Goal: Information Seeking & Learning: Check status

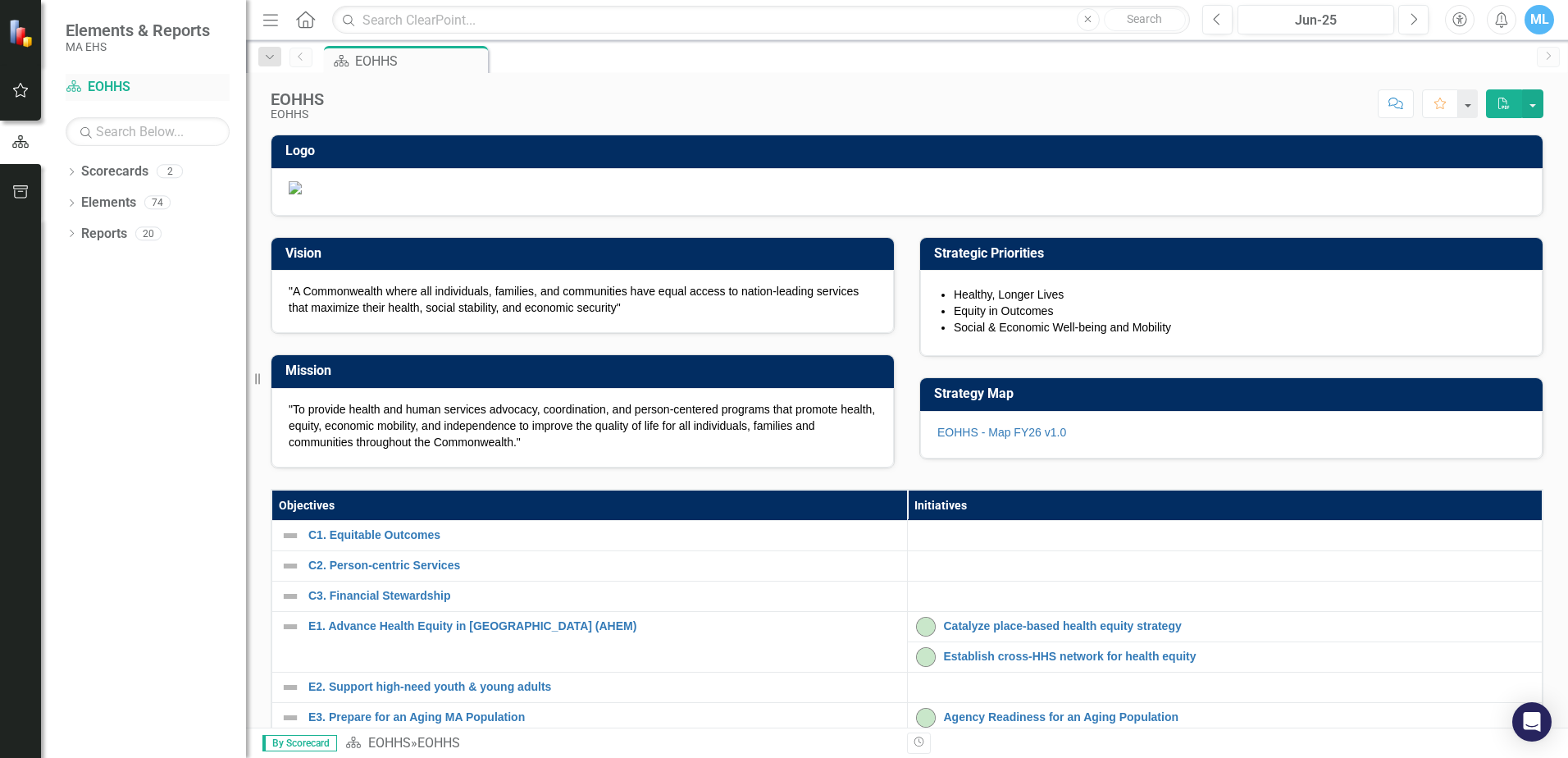
click at [110, 84] on link "Scorecard EOHHS" at bounding box center [148, 87] width 164 height 19
click at [113, 175] on link "Scorecards" at bounding box center [115, 171] width 68 height 19
click at [117, 82] on link "Scorecard EOHHS" at bounding box center [148, 87] width 164 height 19
click at [73, 87] on icon "Scorecard" at bounding box center [74, 86] width 16 height 14
click at [72, 88] on icon "Scorecard" at bounding box center [74, 86] width 16 height 14
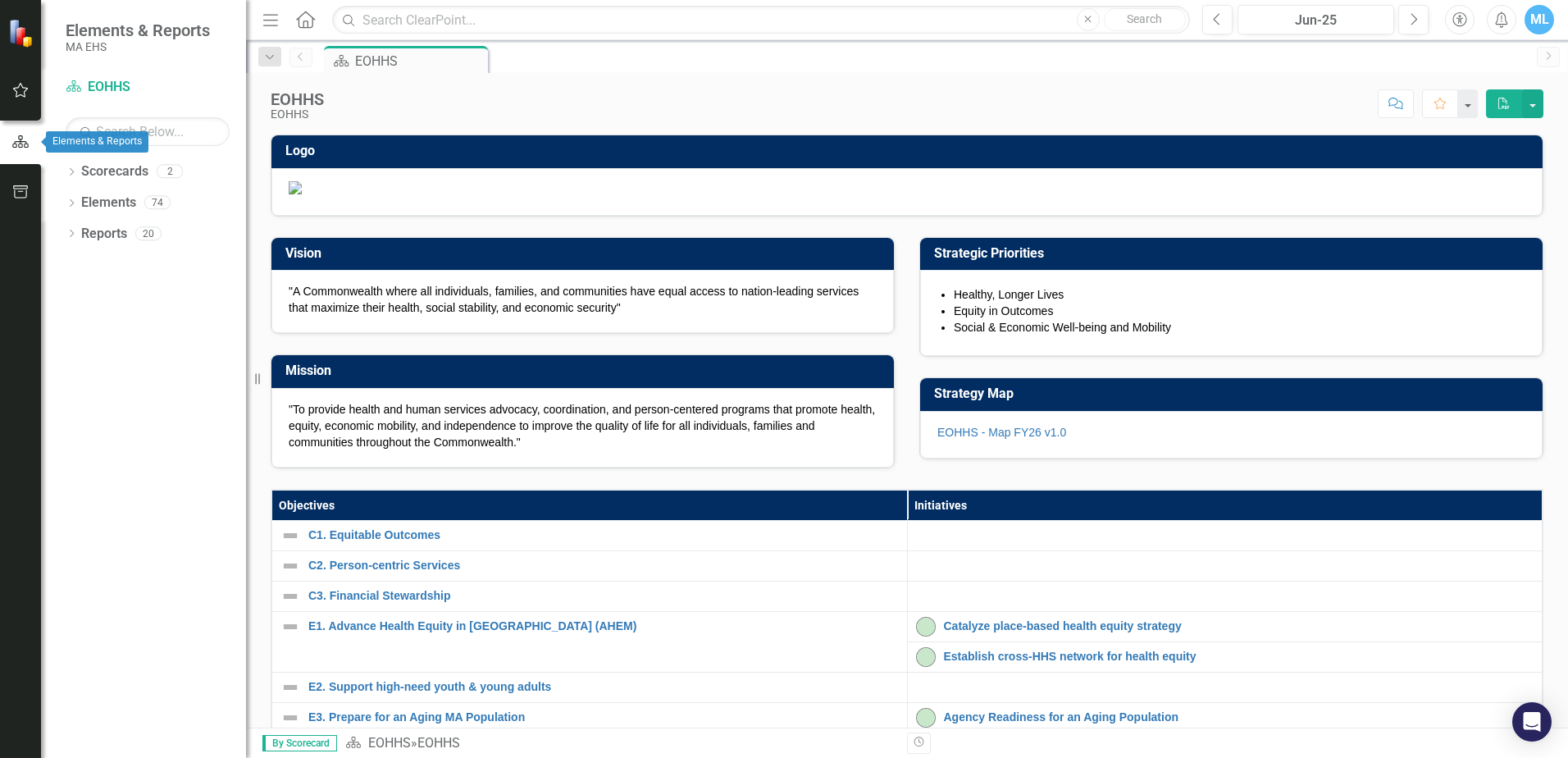
click at [22, 140] on icon "button" at bounding box center [21, 142] width 16 height 13
click at [77, 88] on icon "Scorecard" at bounding box center [74, 86] width 16 height 14
click at [78, 90] on icon "Scorecard" at bounding box center [74, 86] width 16 height 14
click at [112, 87] on link "Scorecard EOHHS" at bounding box center [148, 87] width 164 height 19
click at [134, 140] on input "text" at bounding box center [148, 132] width 164 height 29
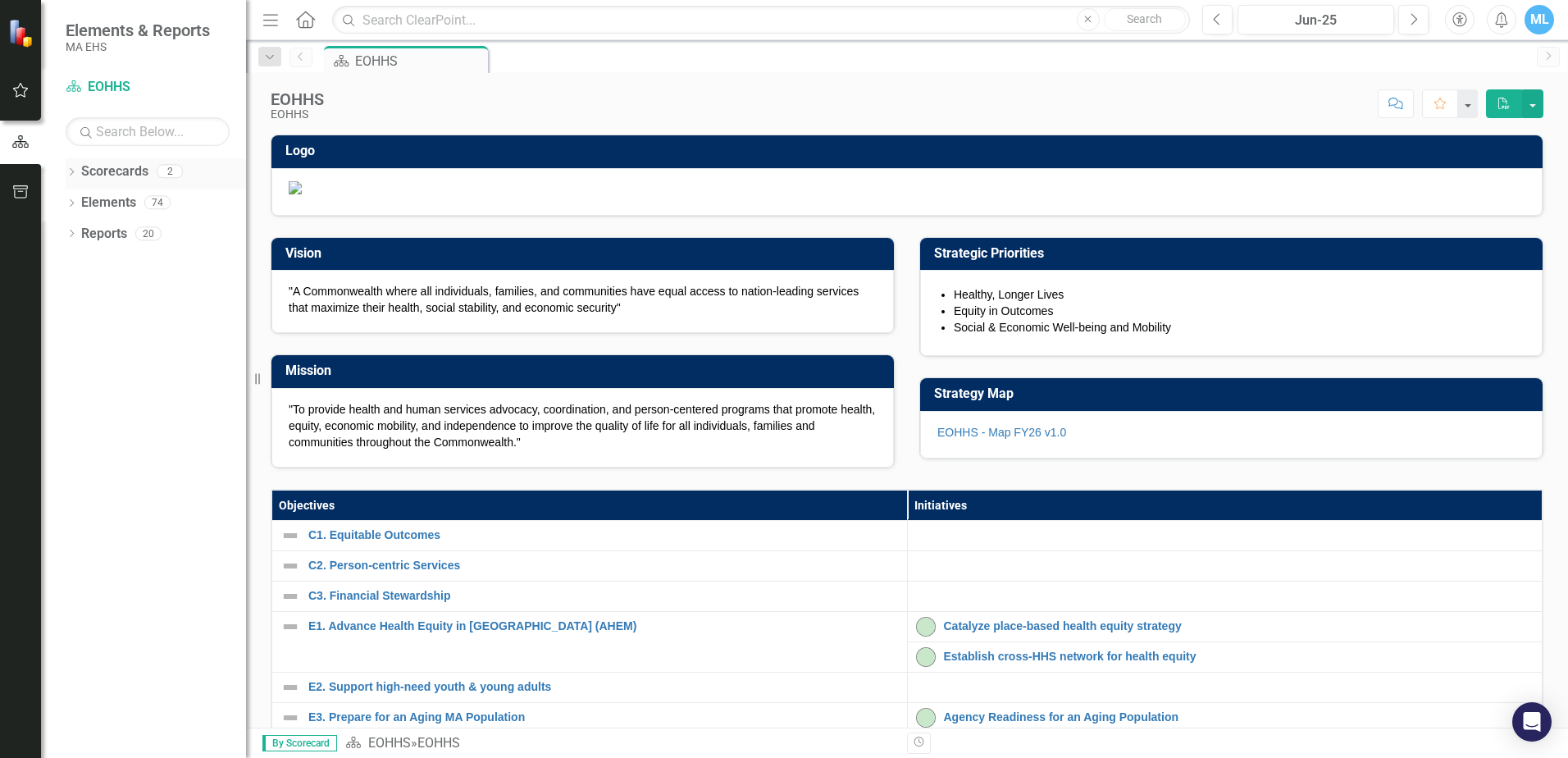
click at [108, 173] on link "Scorecards" at bounding box center [115, 171] width 68 height 19
click at [121, 83] on link "Scorecard EOHHS" at bounding box center [148, 87] width 164 height 19
click at [21, 91] on icon "button" at bounding box center [21, 90] width 17 height 14
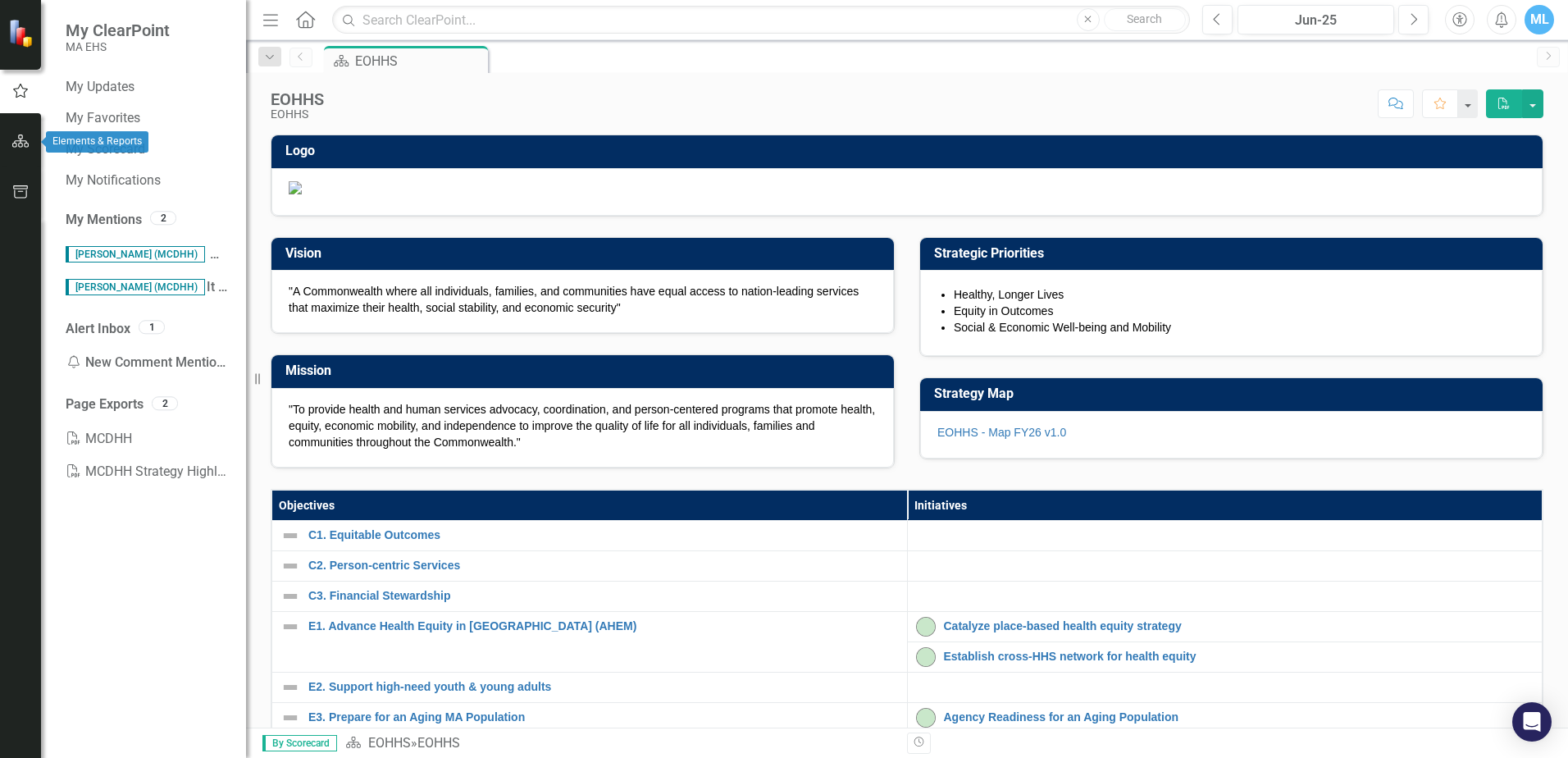
click at [21, 140] on icon "button" at bounding box center [21, 141] width 17 height 14
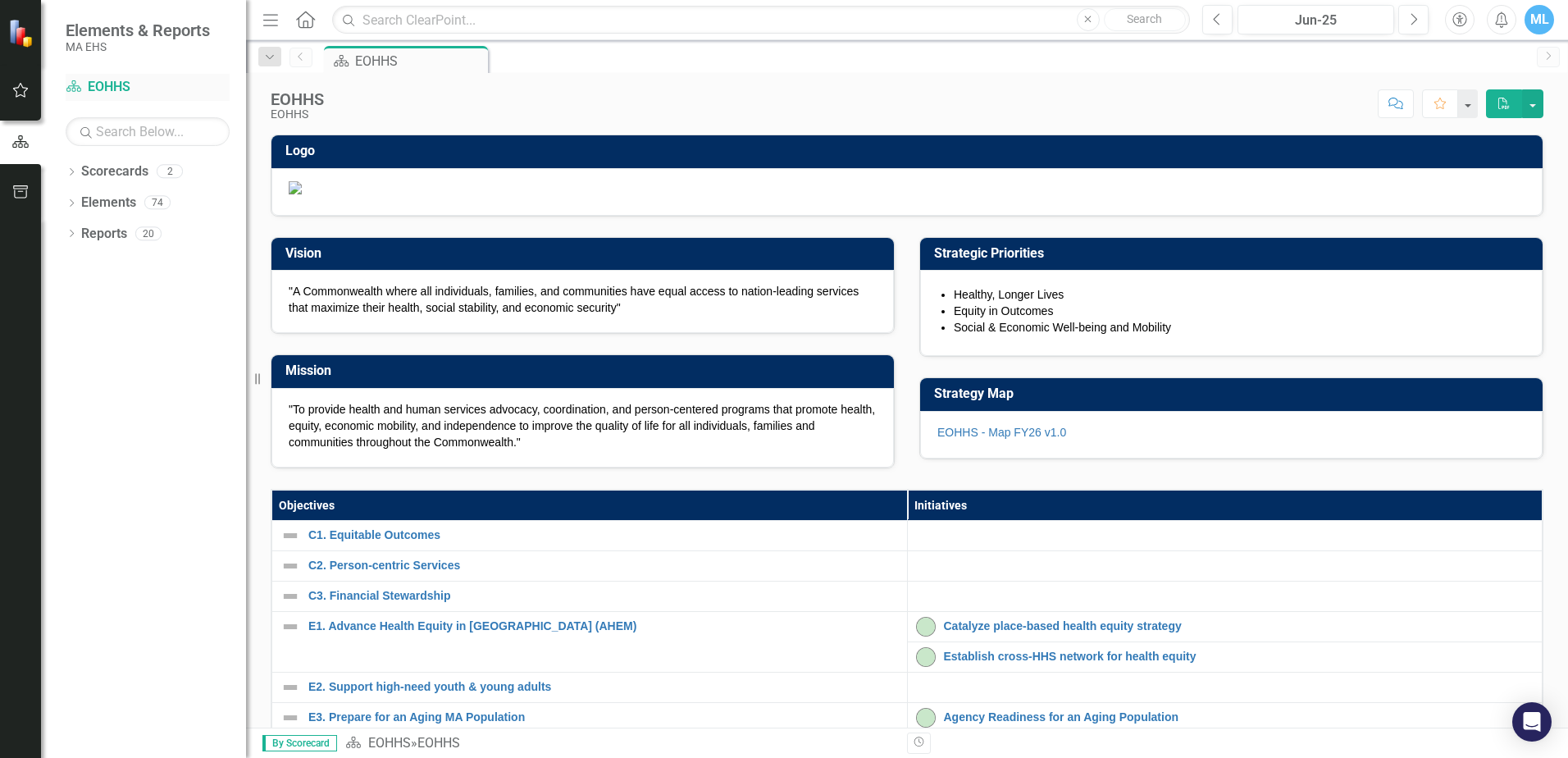
click at [127, 88] on link "Scorecard EOHHS" at bounding box center [148, 87] width 164 height 19
click at [74, 88] on icon at bounding box center [74, 86] width 14 height 12
click at [72, 172] on icon "Dropdown" at bounding box center [71, 173] width 12 height 9
click at [83, 202] on icon at bounding box center [80, 201] width 5 height 8
click at [128, 232] on link "MCDHH" at bounding box center [176, 234] width 140 height 19
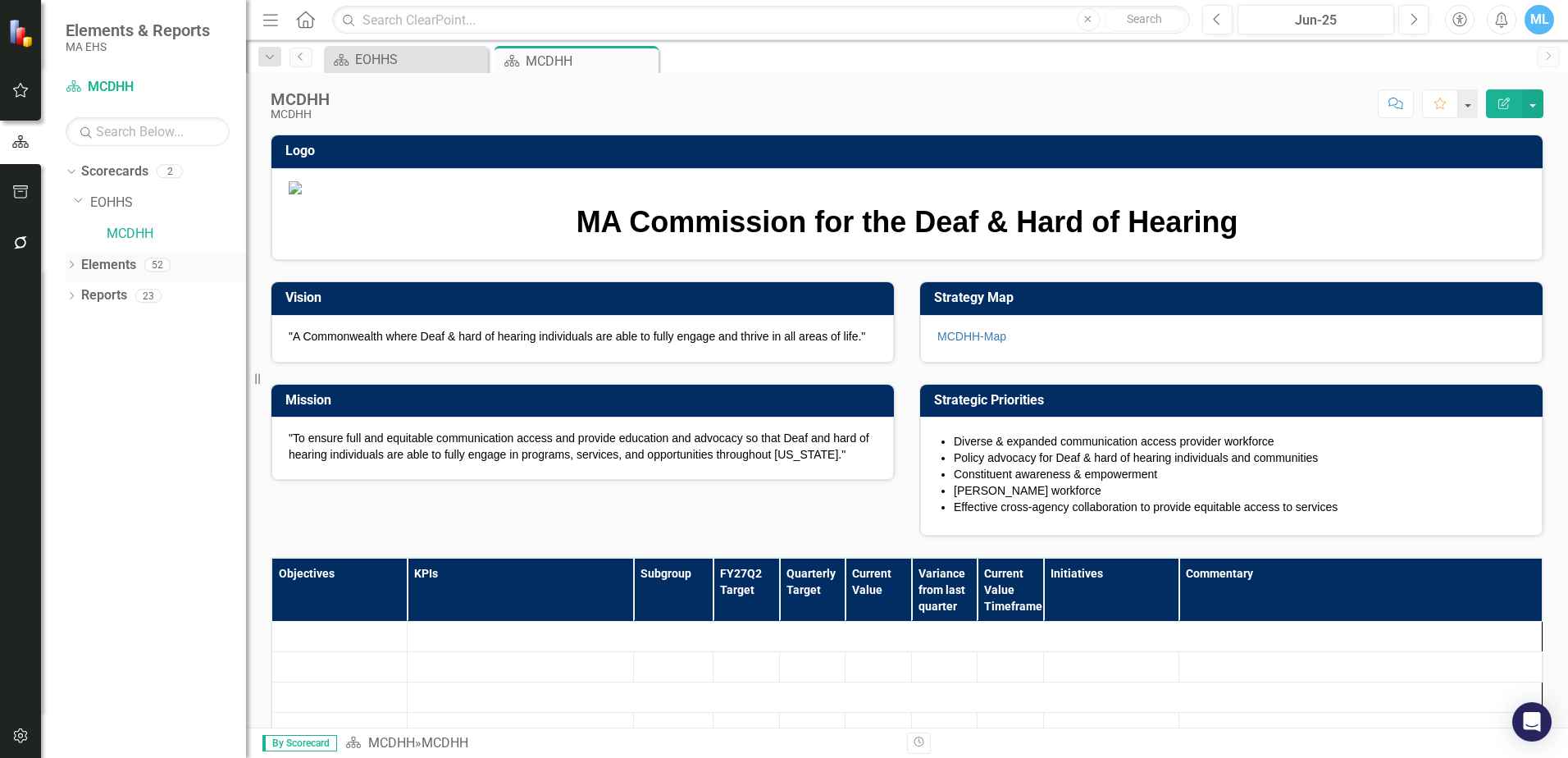
click at [69, 265] on icon "Dropdown" at bounding box center [71, 266] width 12 height 9
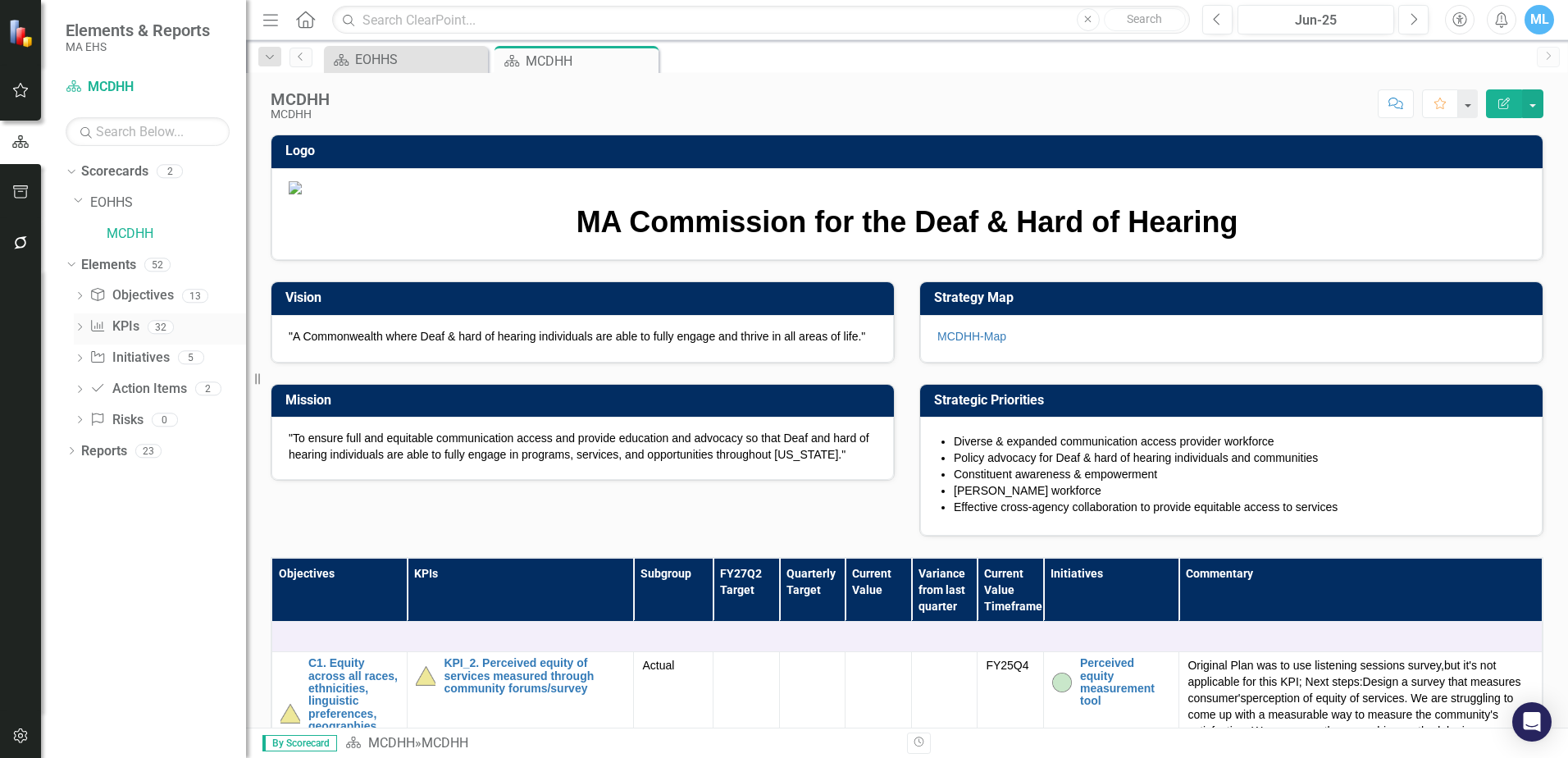
click at [77, 325] on icon "Dropdown" at bounding box center [79, 328] width 12 height 9
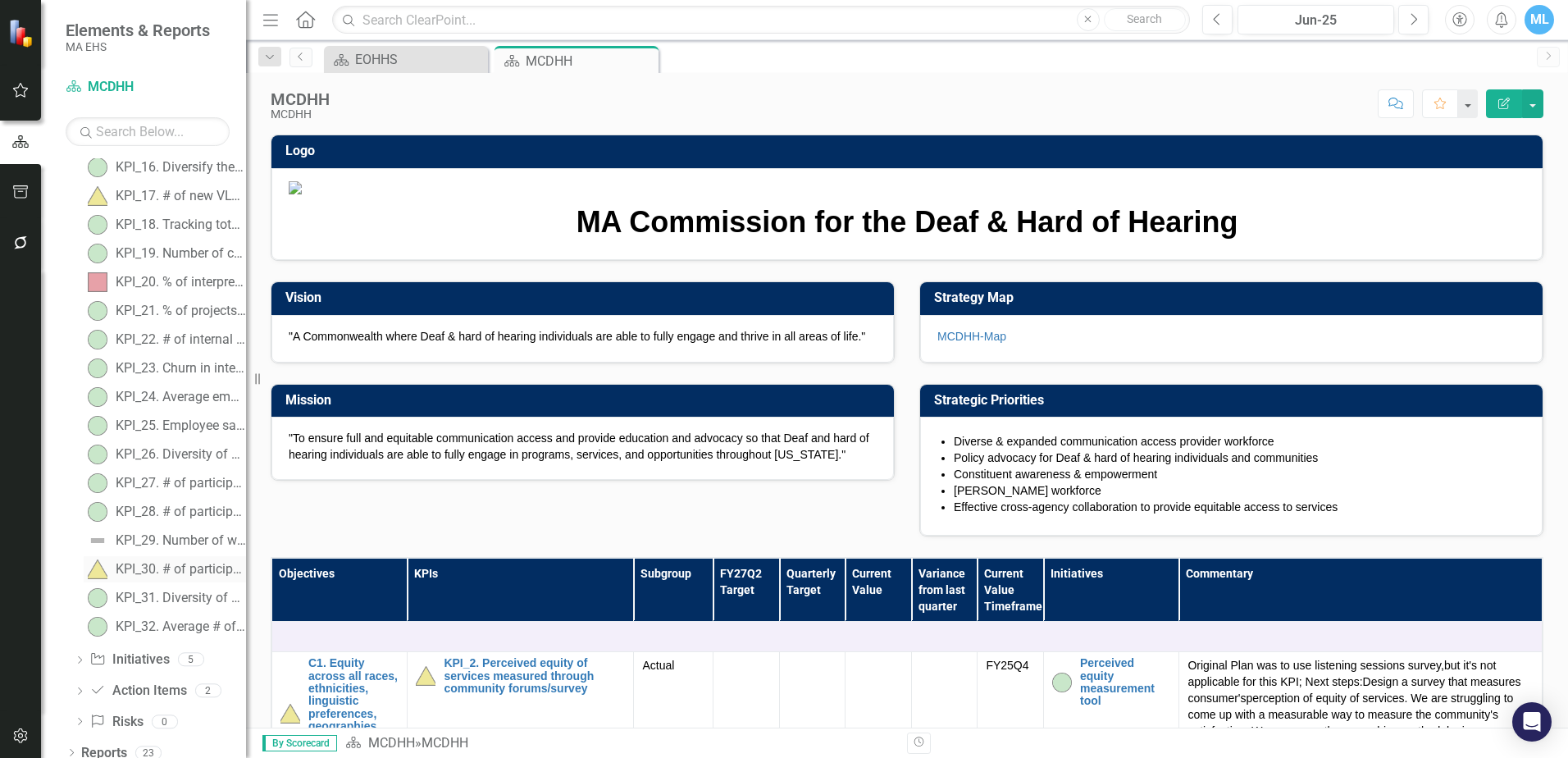
scroll to position [629, 0]
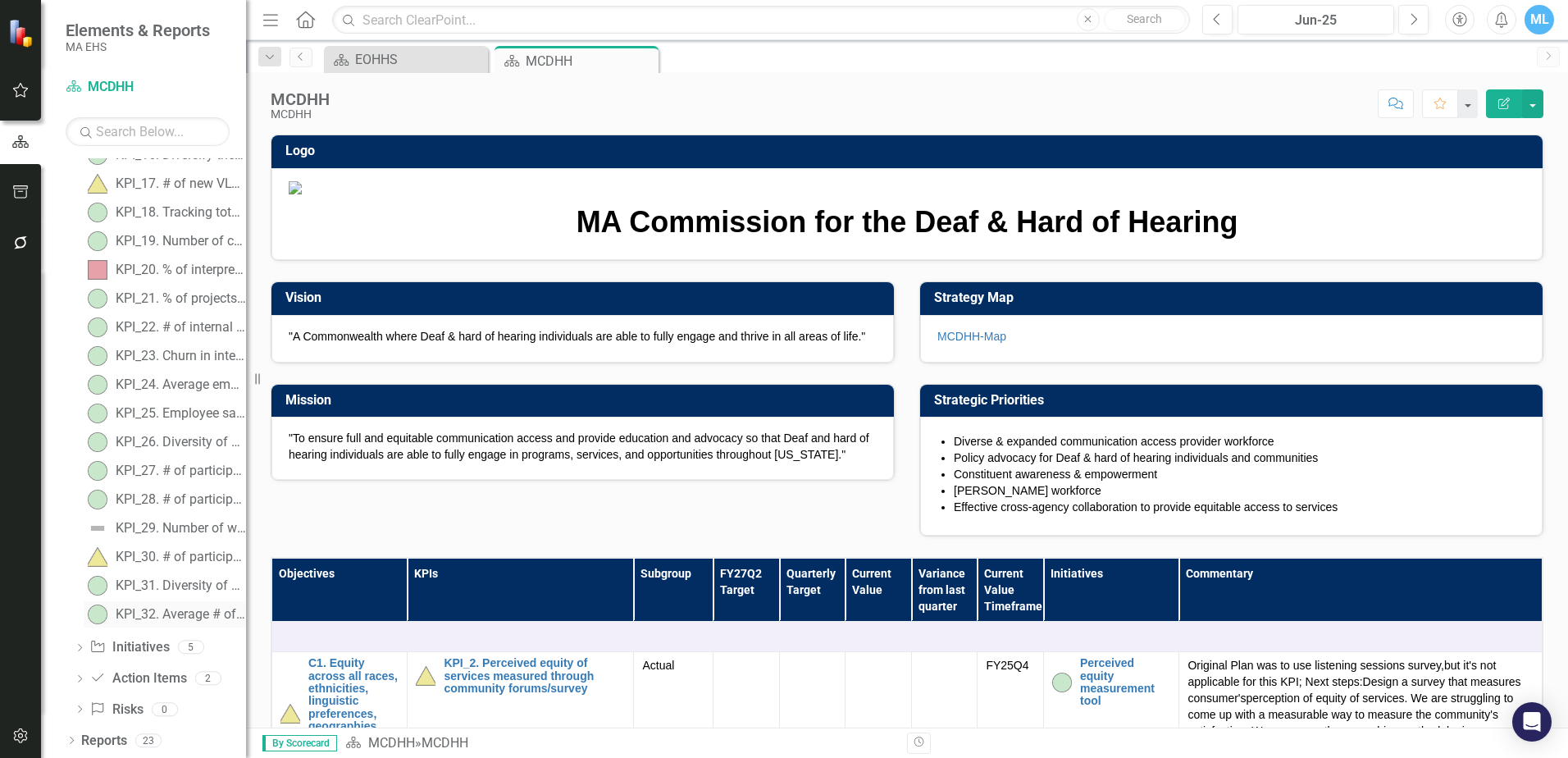
click at [188, 609] on div "KPI_32. Average # of trainings / workshops that take place" at bounding box center [180, 615] width 131 height 14
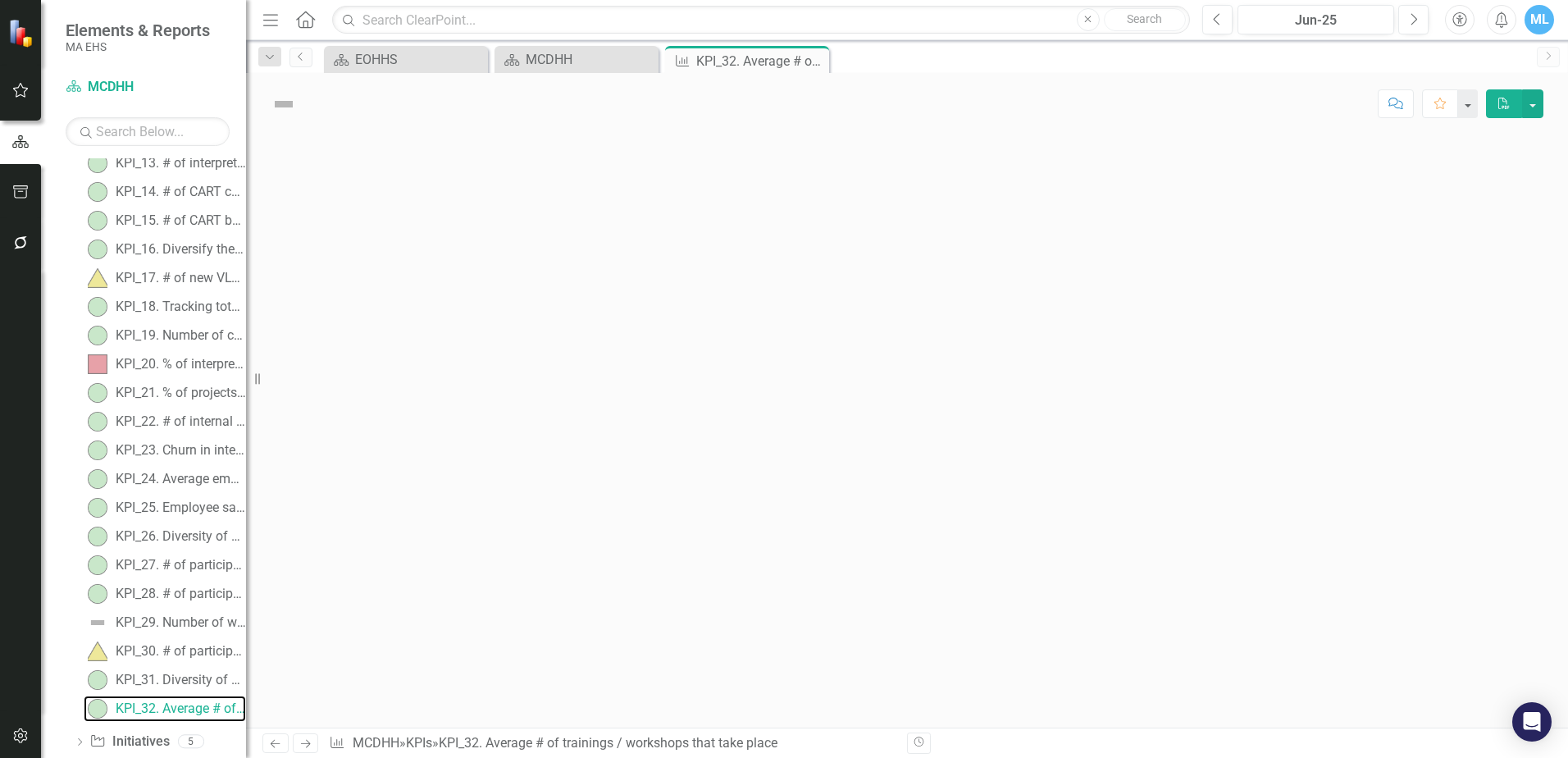
scroll to position [499, 0]
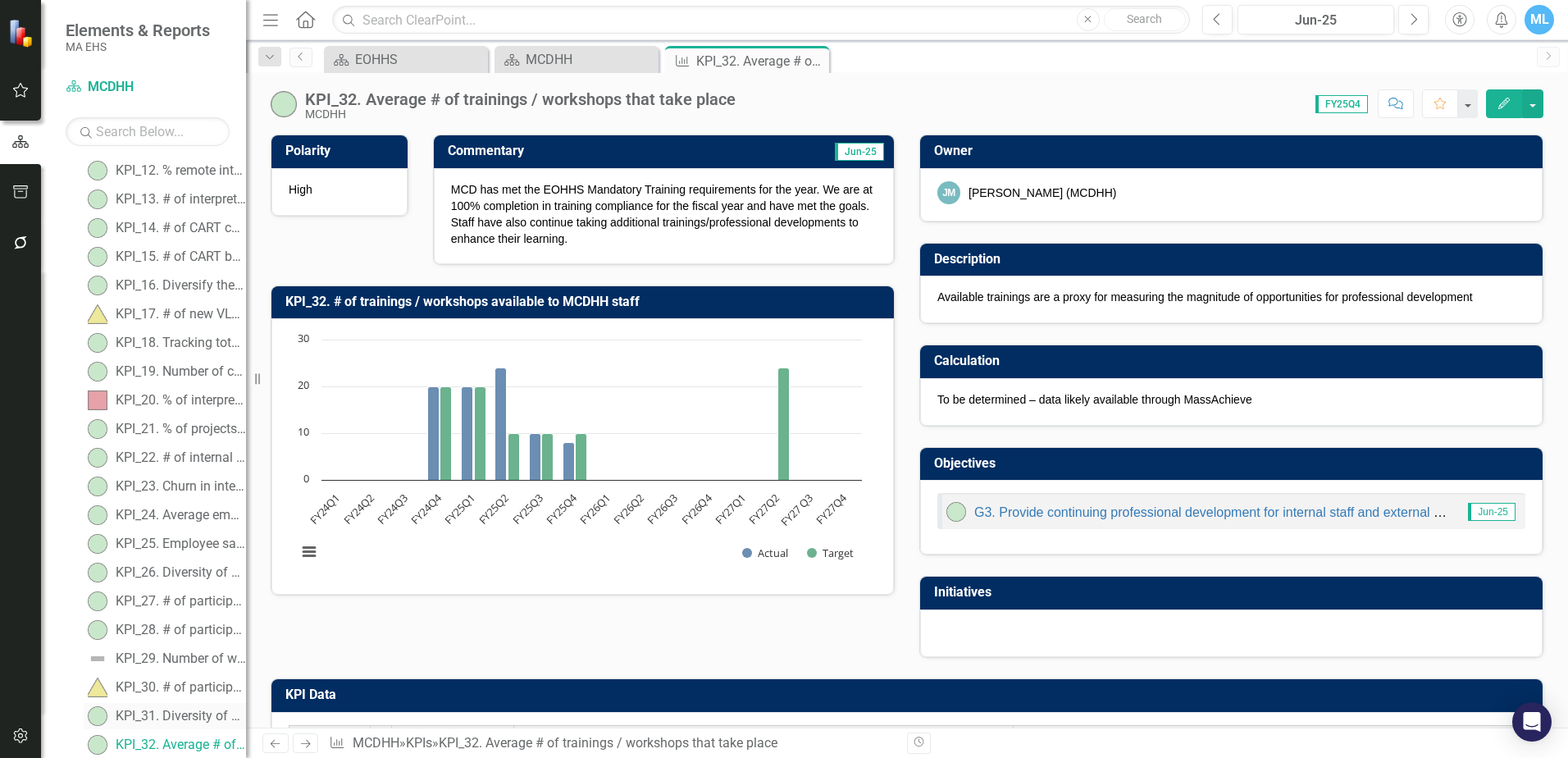
click at [182, 715] on div "KPI_31. Diversity of participants in outreach presentation for workforce develo…" at bounding box center [180, 716] width 131 height 14
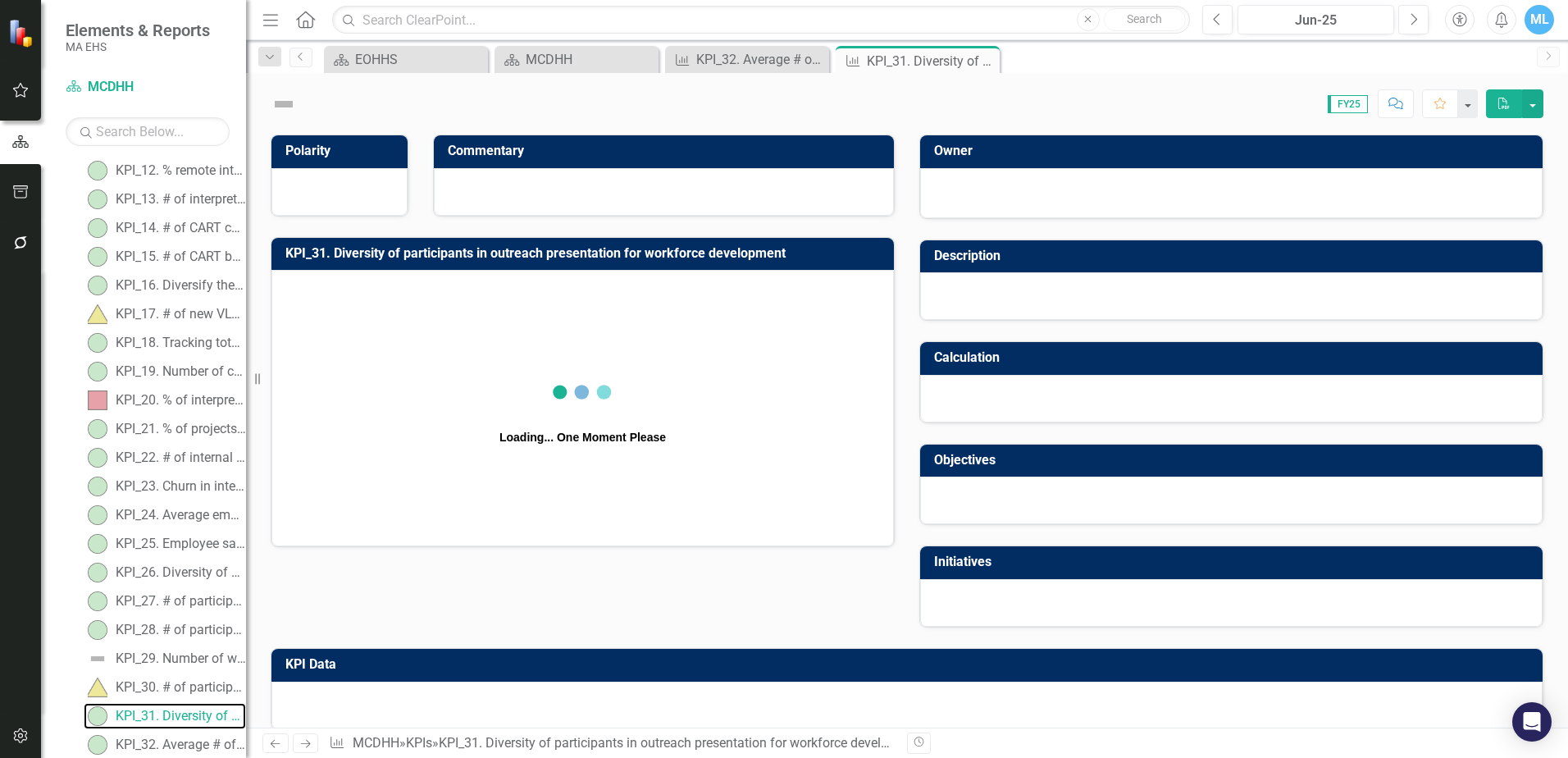
scroll to position [470, 0]
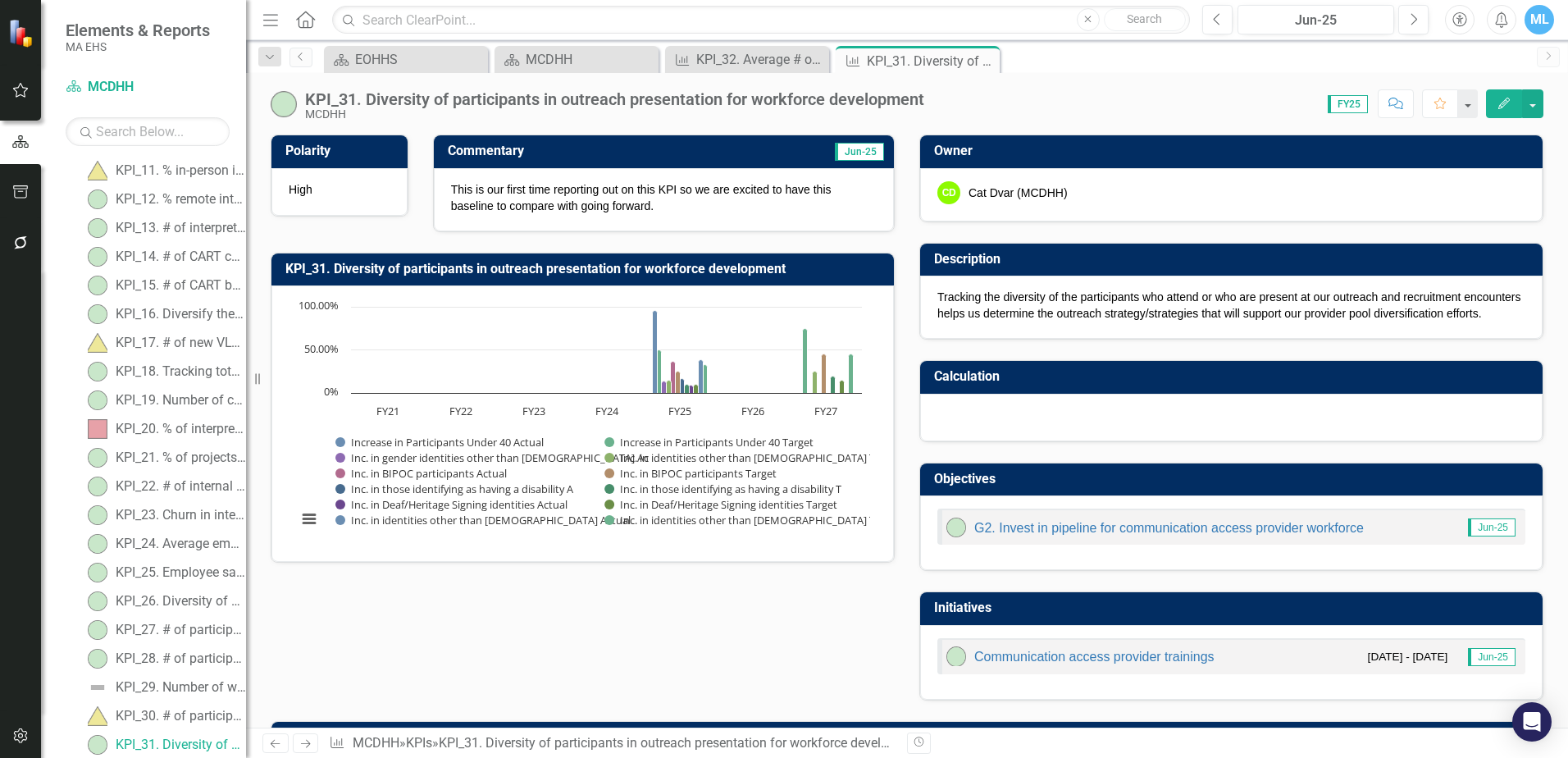
click at [1353, 97] on span "FY25" at bounding box center [1348, 104] width 41 height 18
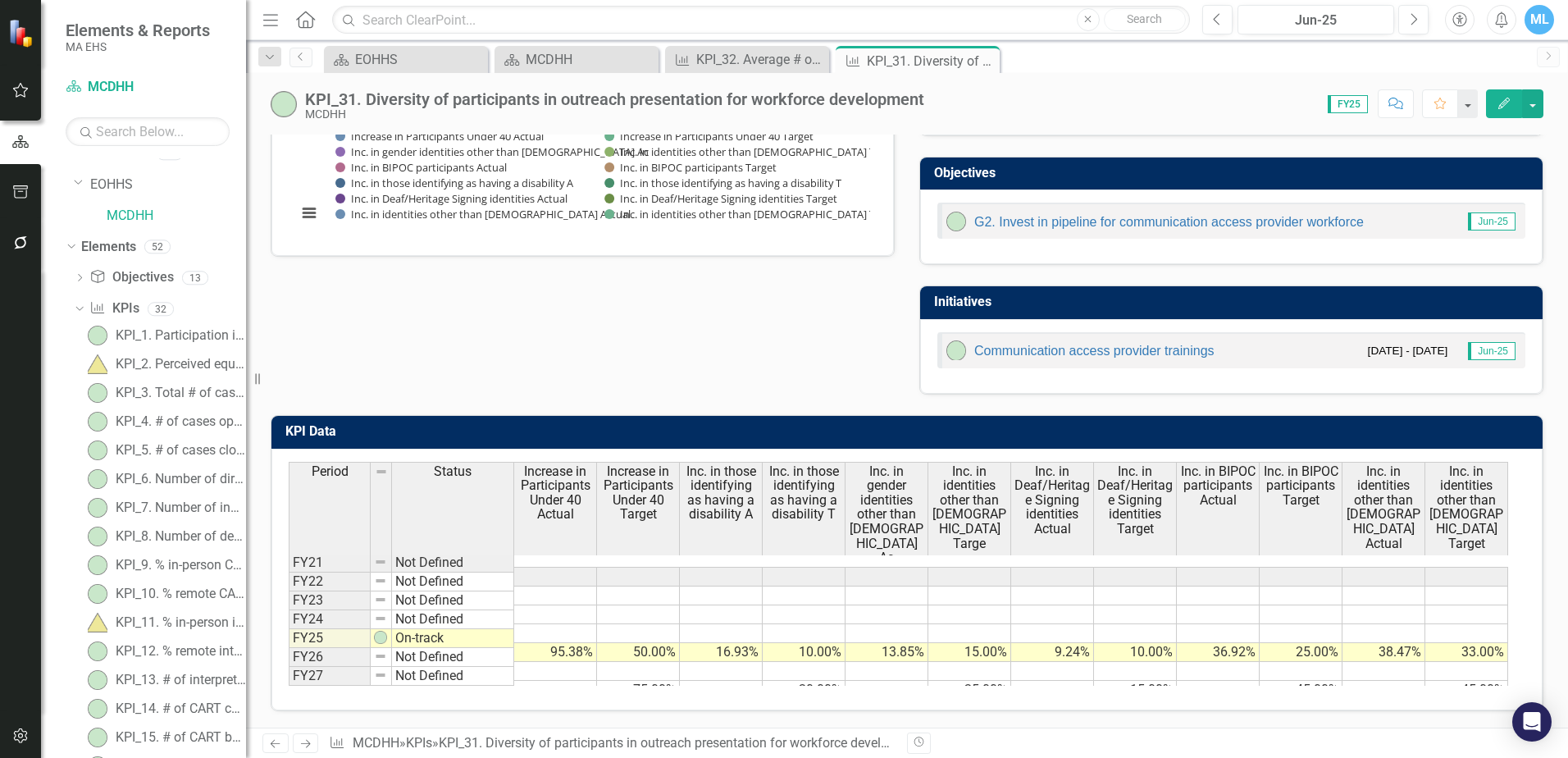
scroll to position [0, 0]
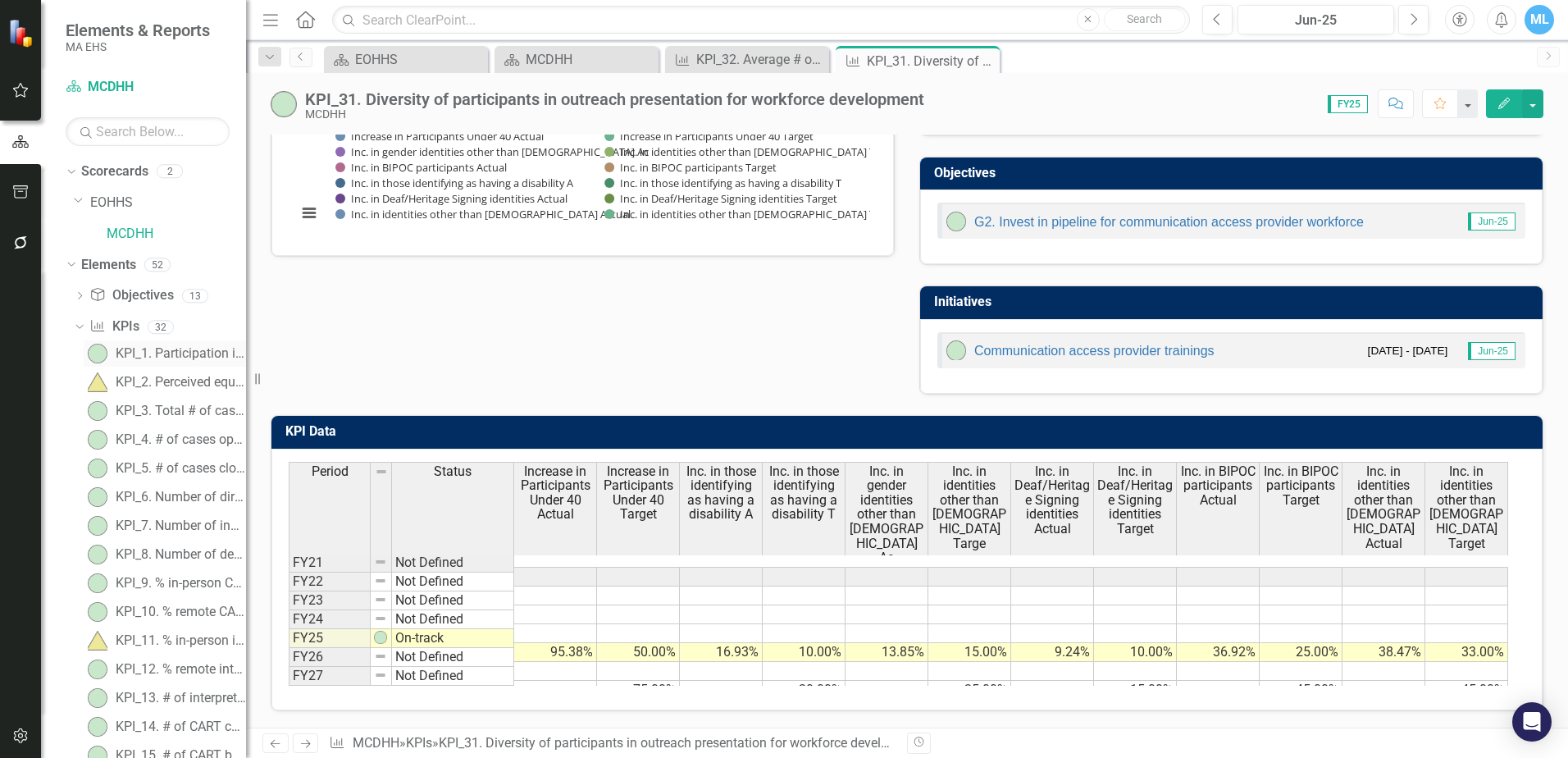
click at [149, 352] on div "KPI_1. Participation in Communication Access, Training and Technology Services …" at bounding box center [180, 354] width 131 height 14
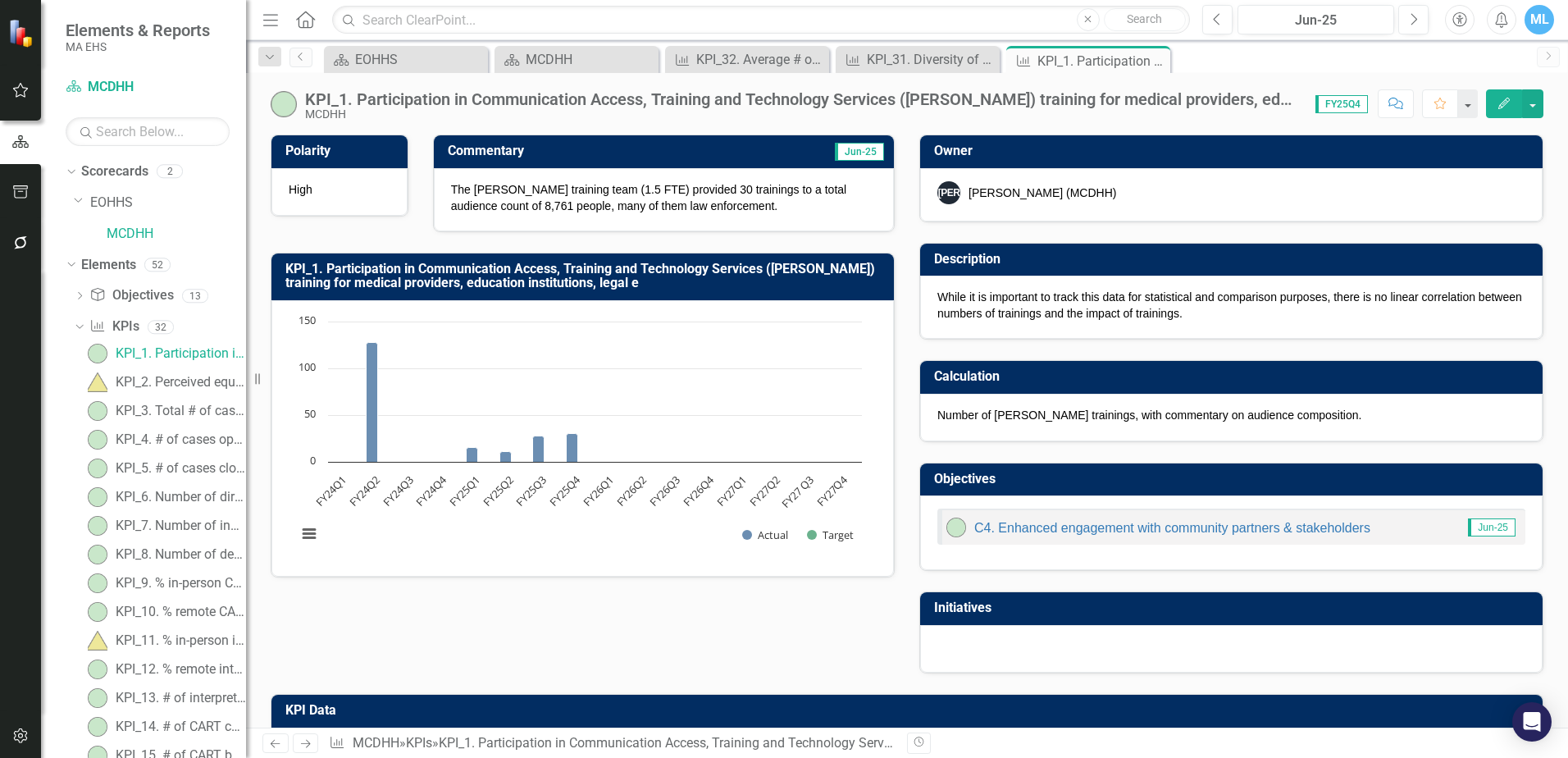
click at [1362, 104] on span "FY25Q4" at bounding box center [1342, 104] width 52 height 18
click at [1345, 109] on span "FY25Q4" at bounding box center [1342, 104] width 52 height 18
click at [158, 386] on div "KPI_2. Perceived equity of services measured through community forums/survey" at bounding box center [180, 382] width 131 height 14
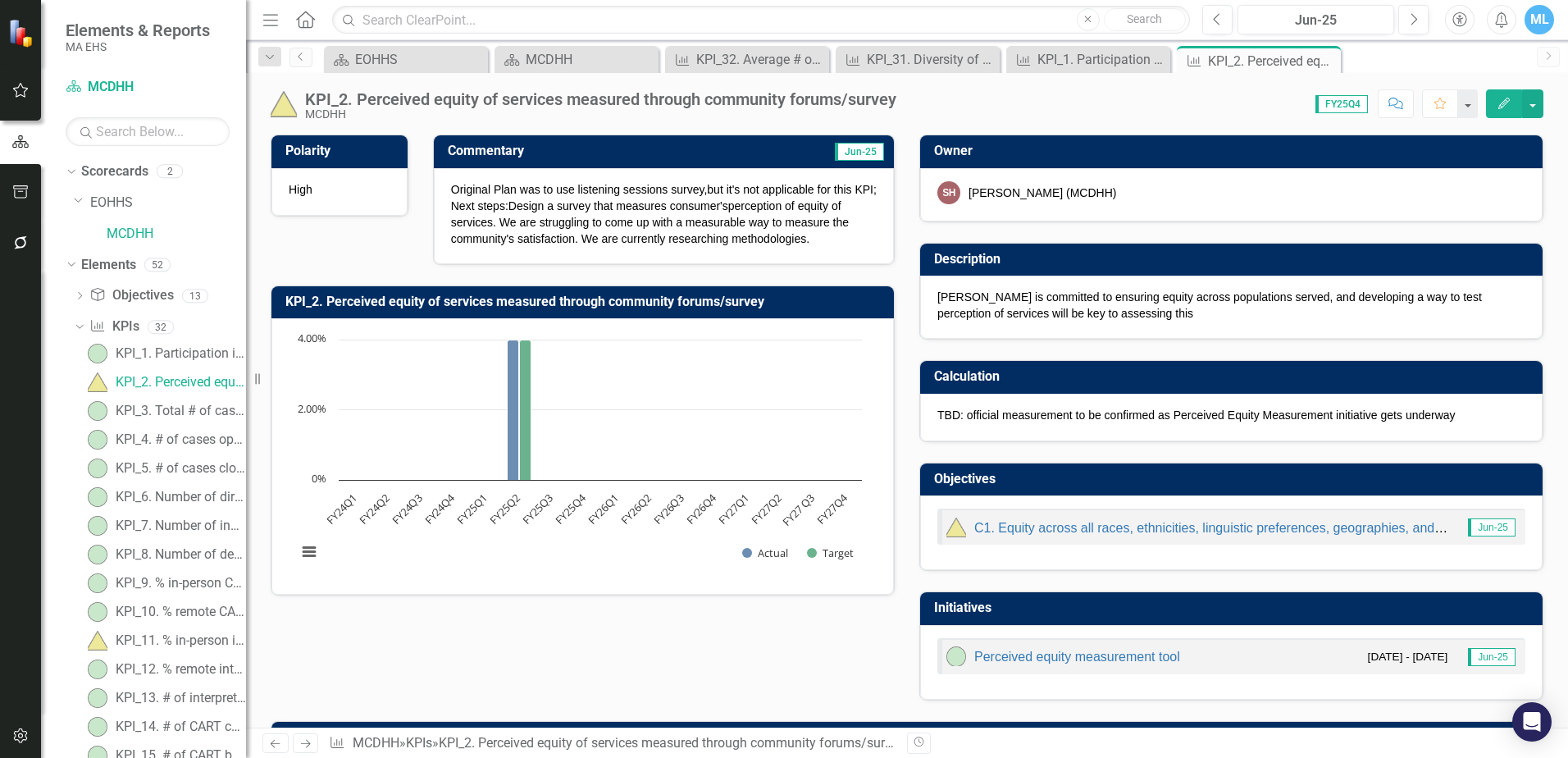
click at [1342, 106] on span "FY25Q4" at bounding box center [1342, 104] width 52 height 18
click at [1213, 94] on div "Score: 0.00 FY25Q4 Completed Comment Favorite Edit" at bounding box center [1224, 103] width 639 height 28
click at [1364, 107] on span "FY25Q4" at bounding box center [1342, 104] width 52 height 18
click at [1531, 106] on button "button" at bounding box center [1533, 104] width 22 height 29
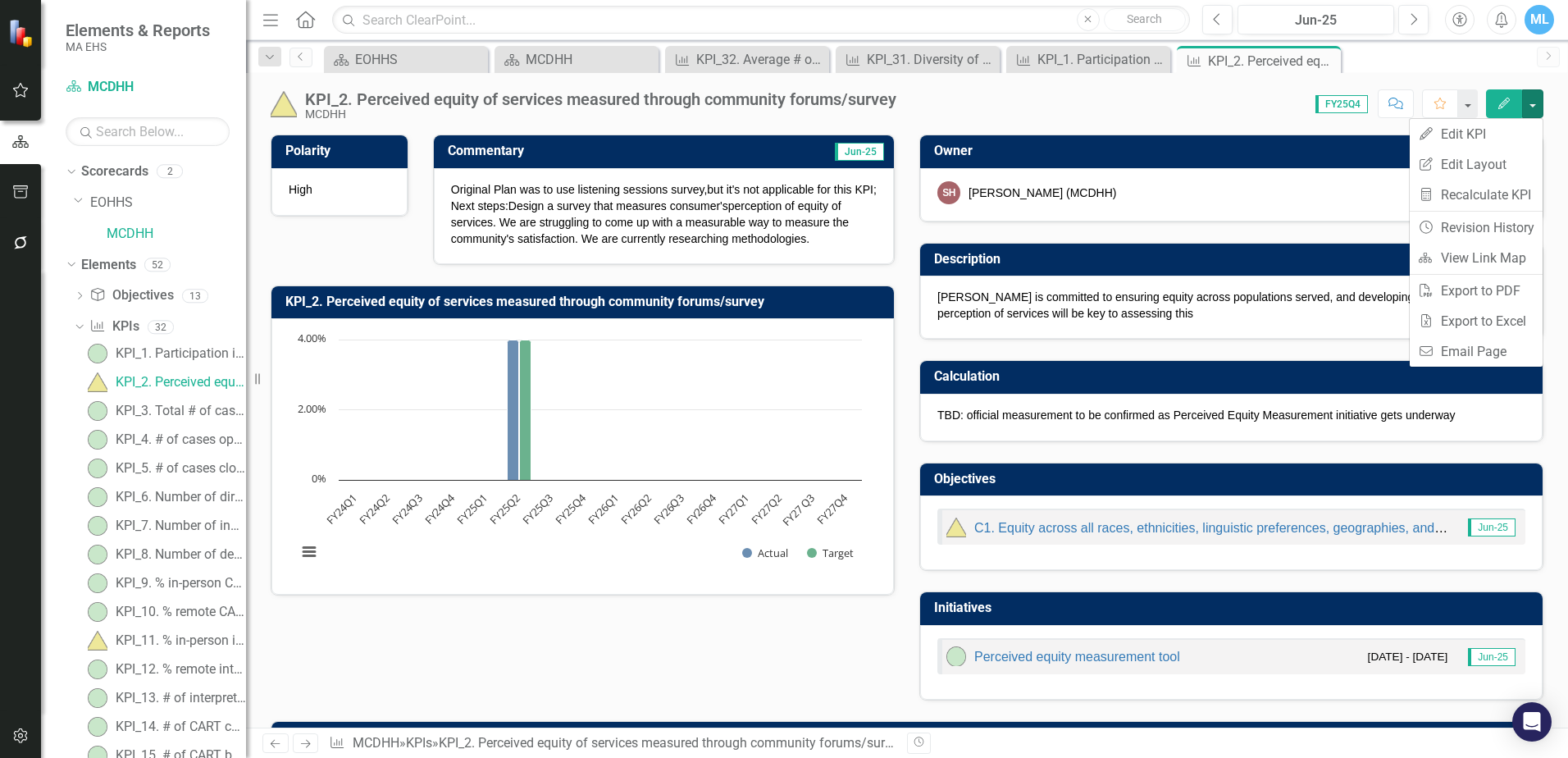
click at [1200, 110] on div "Score: 0.00 FY25Q4 Completed Comment Favorite Edit" at bounding box center [1224, 103] width 639 height 28
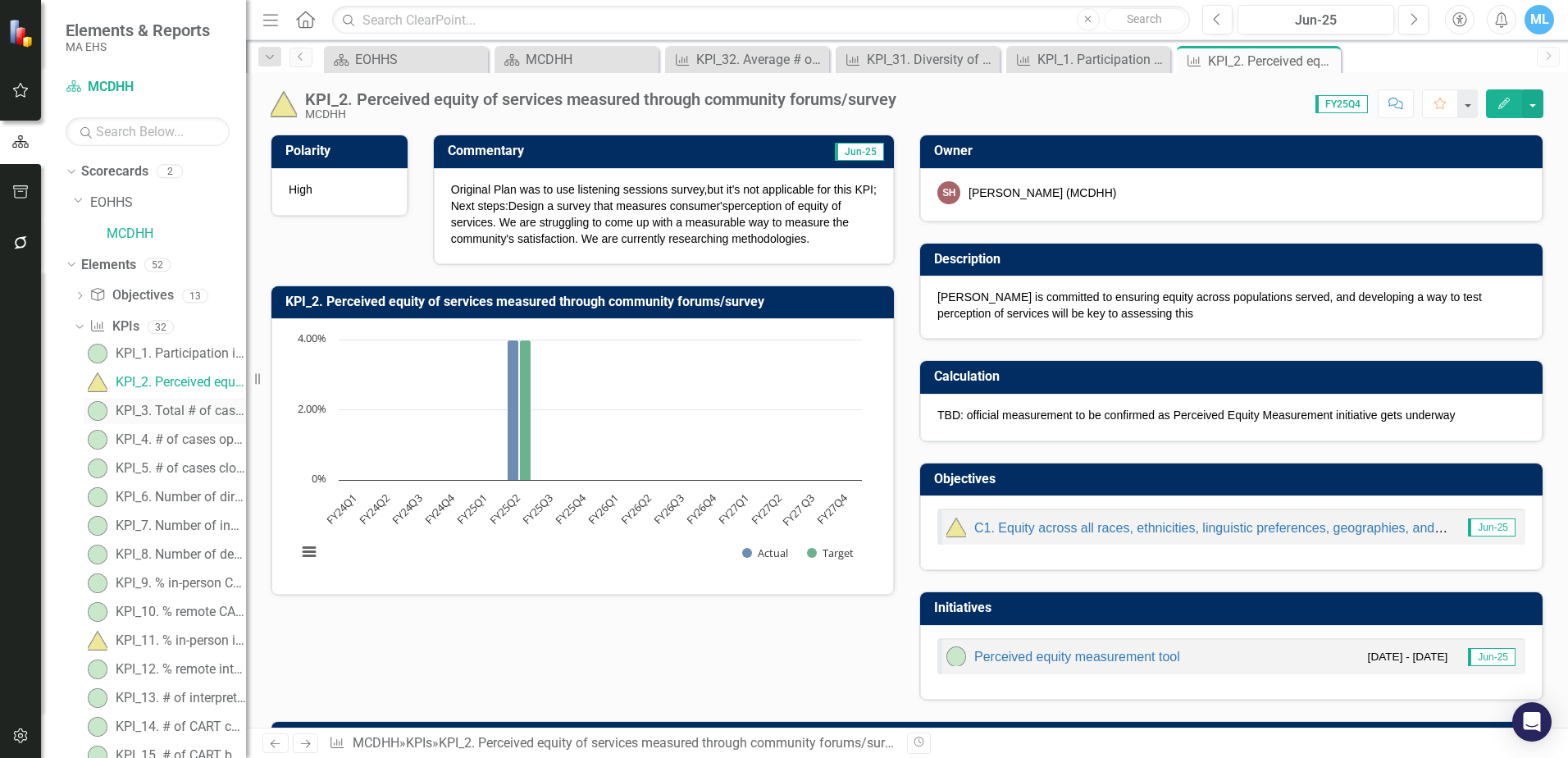
click at [152, 410] on div "KPI_3. Total # of cases open in case management department" at bounding box center [180, 411] width 131 height 14
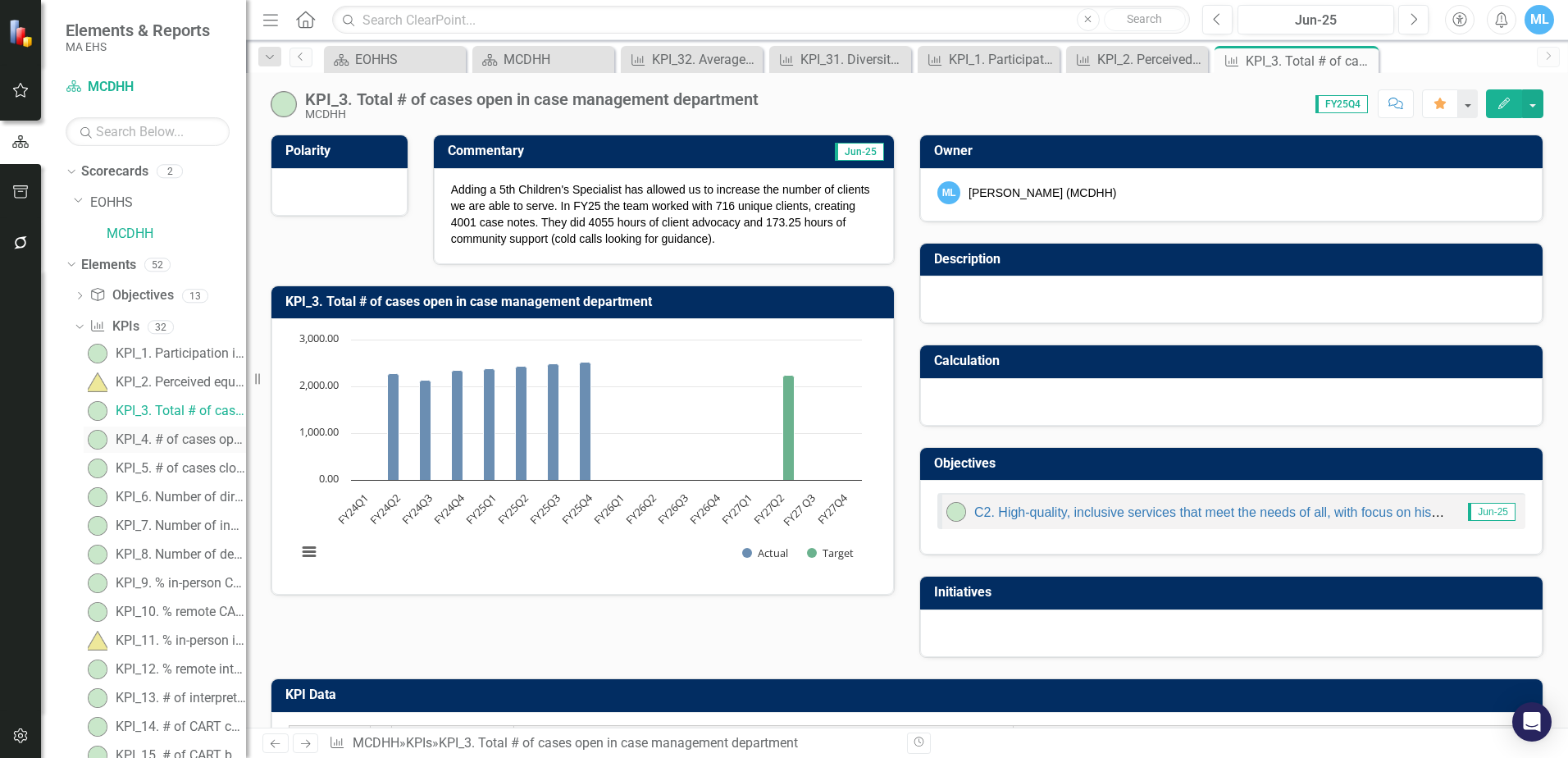
click at [149, 439] on div "KPI_4. # of cases opened during the quarter" at bounding box center [180, 439] width 131 height 14
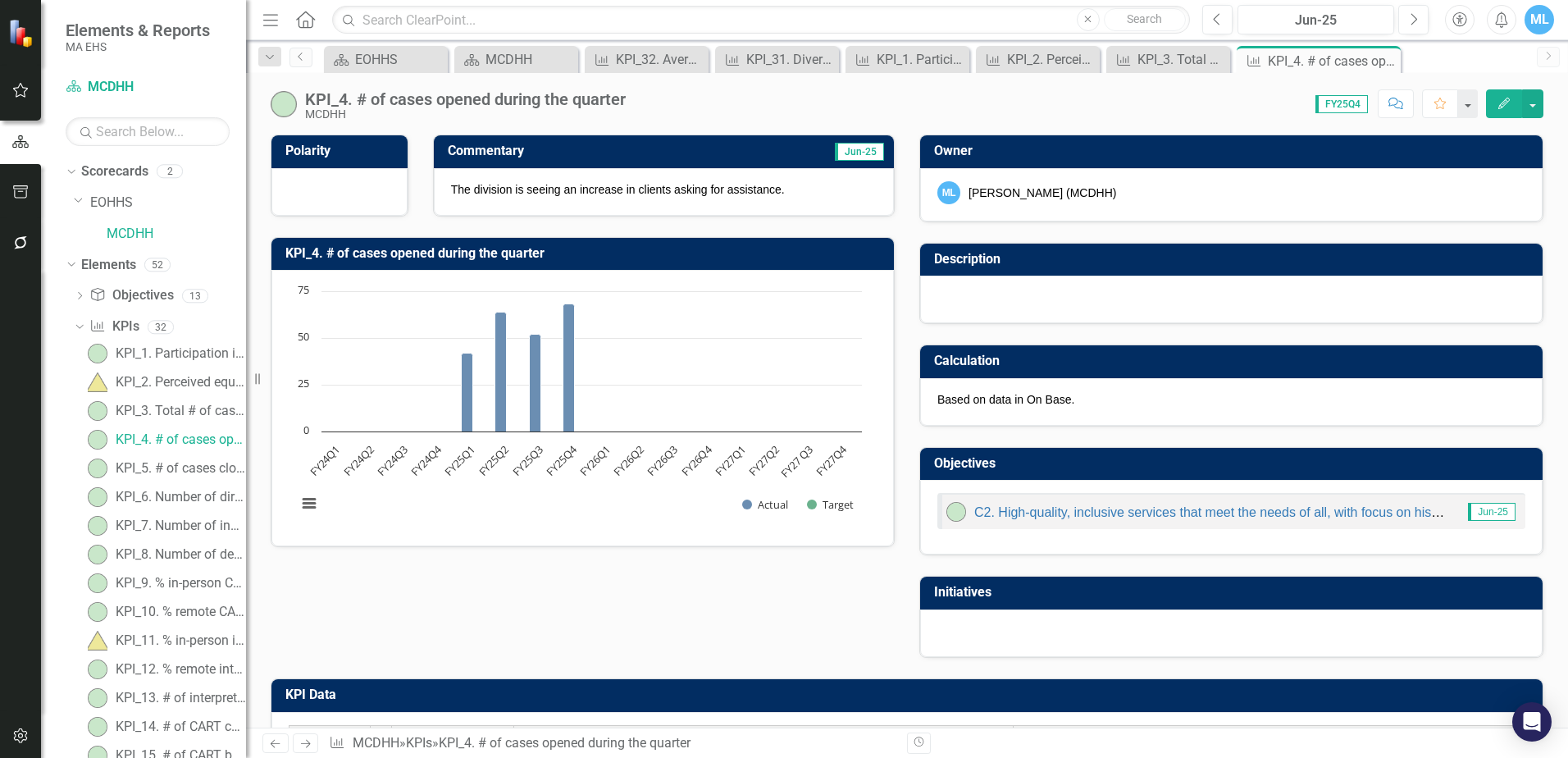
click at [1351, 97] on span "FY25Q4" at bounding box center [1342, 104] width 52 height 18
click at [1350, 102] on span "FY25Q4" at bounding box center [1342, 104] width 52 height 18
drag, startPoint x: 1350, startPoint y: 102, endPoint x: 1508, endPoint y: 60, distance: 163.5
click at [1508, 60] on div "Scorecard EOHHS Close Scorecard MCDHH Close KPI KPI_32. Average # of trainings …" at bounding box center [924, 59] width 1208 height 26
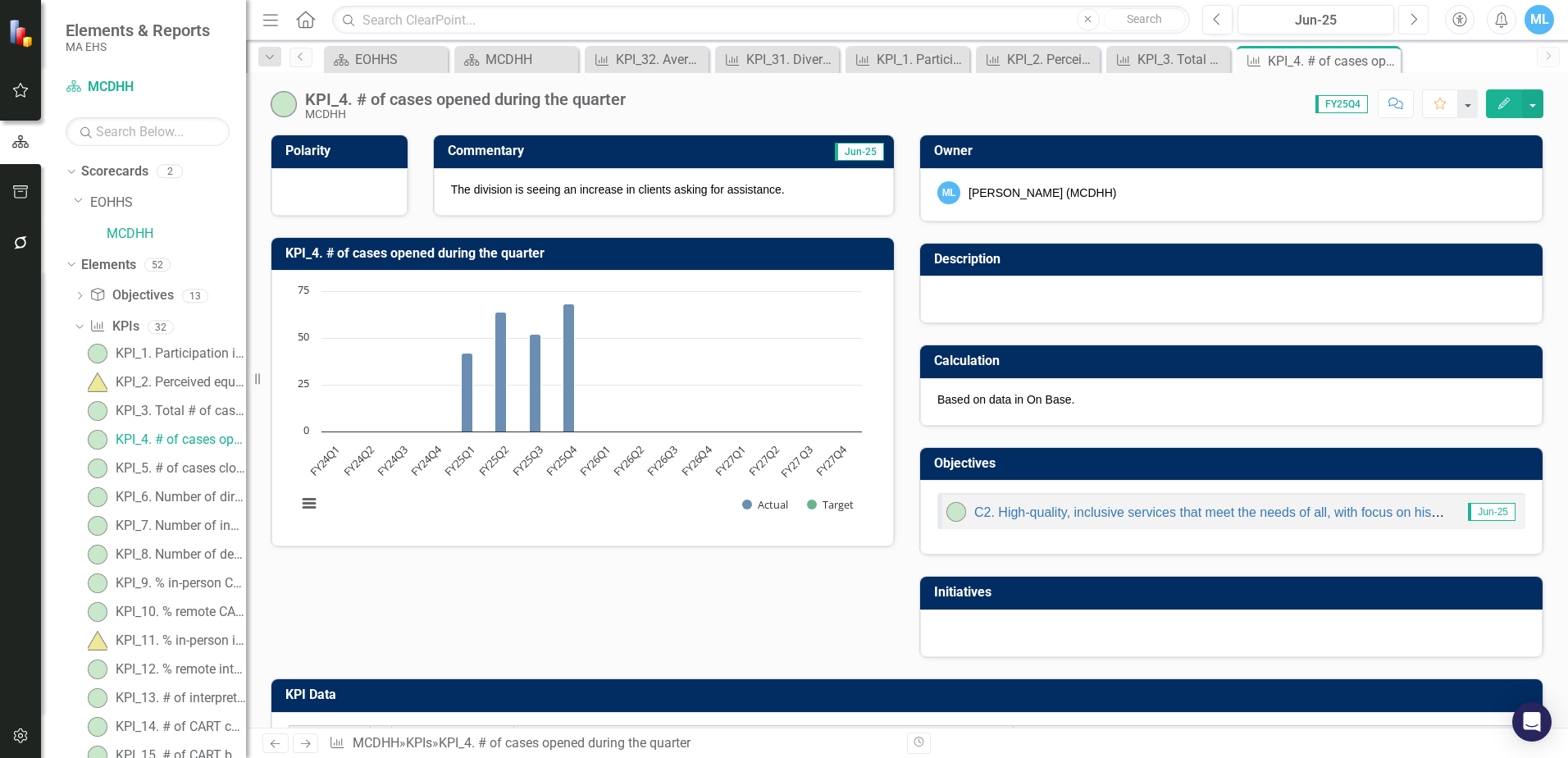
click at [1417, 21] on button "Next" at bounding box center [1414, 19] width 31 height 30
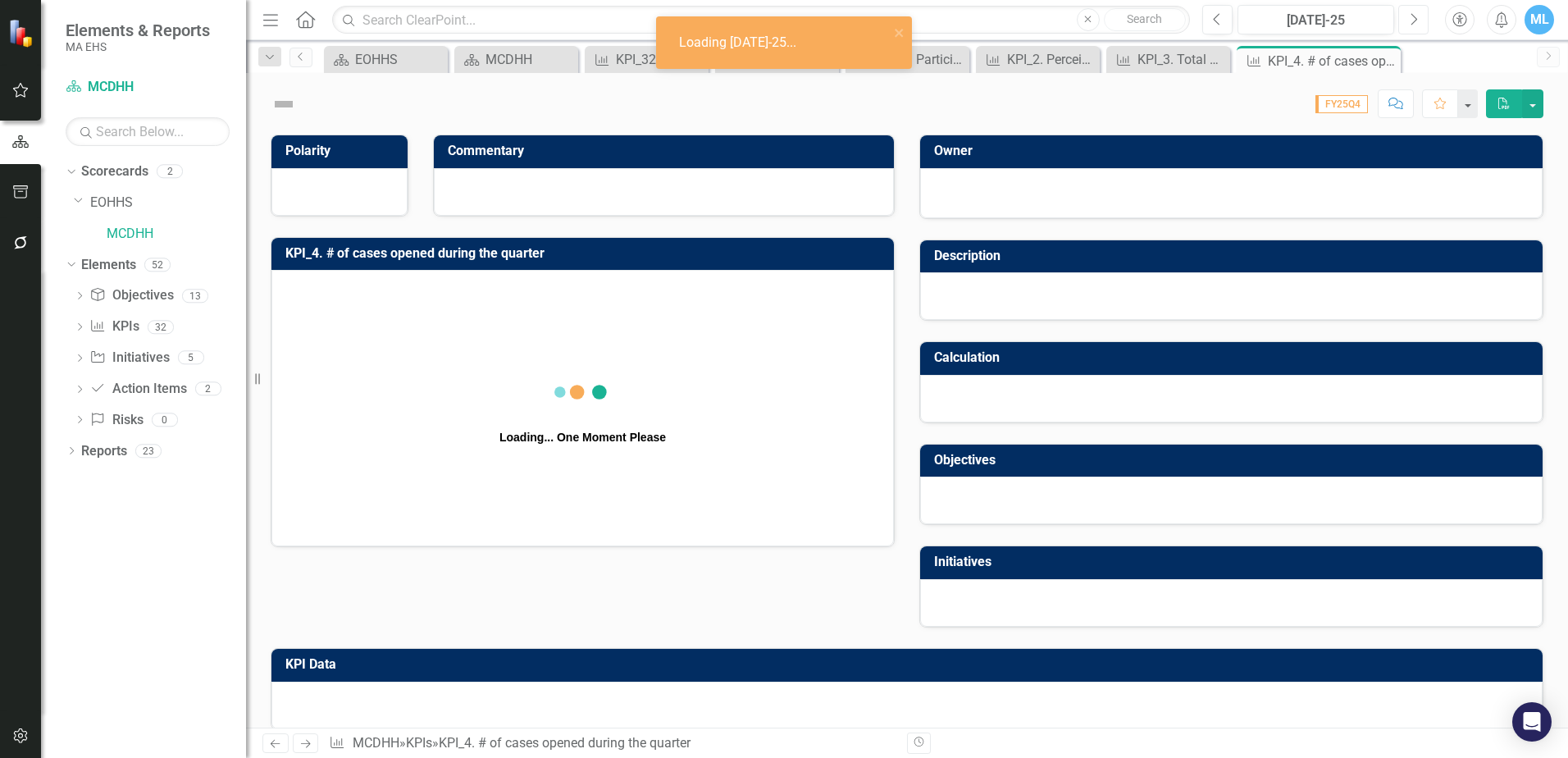
click at [1417, 21] on button "Next" at bounding box center [1414, 19] width 31 height 30
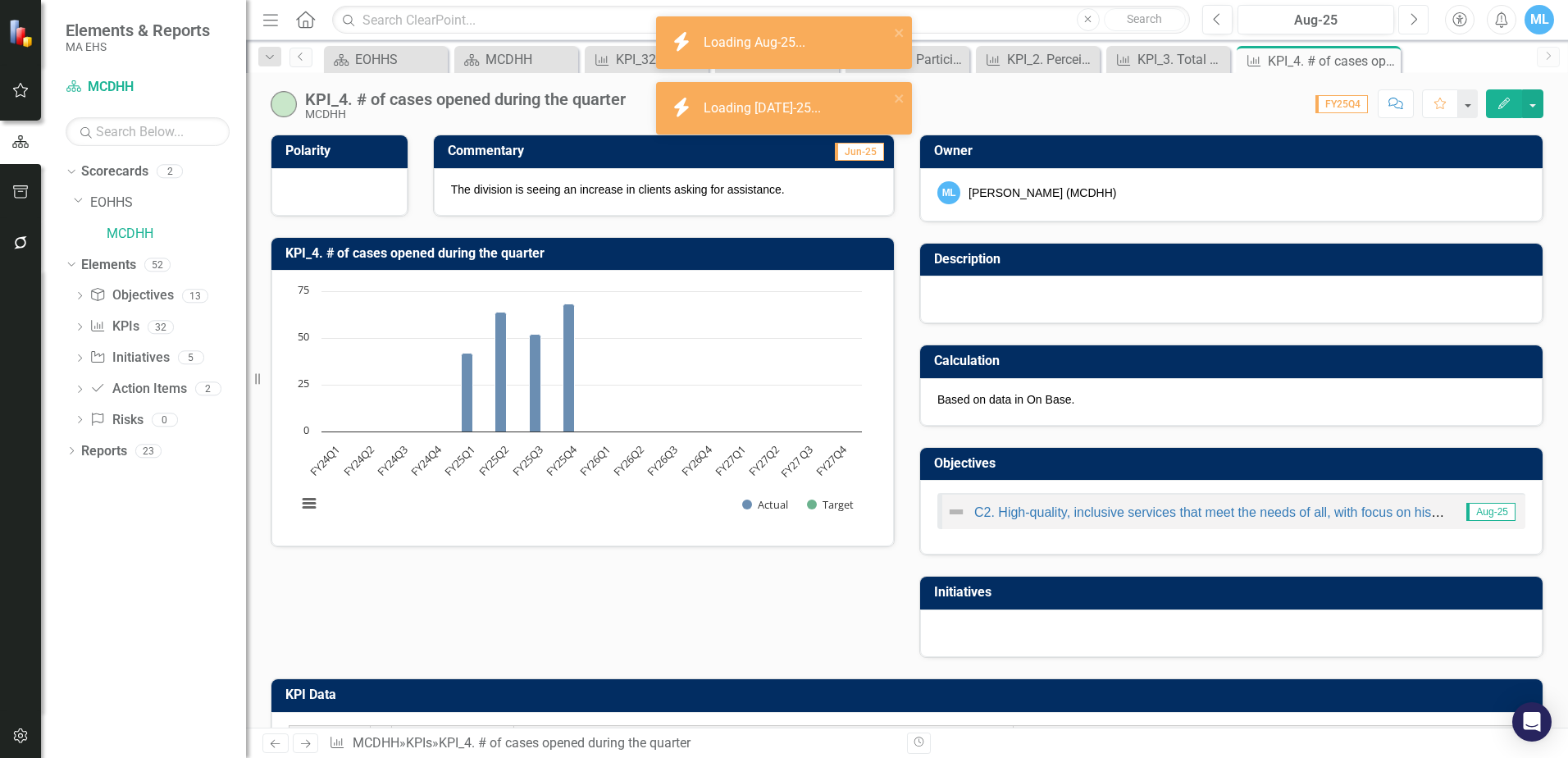
click at [1417, 19] on icon "button" at bounding box center [1414, 19] width 6 height 12
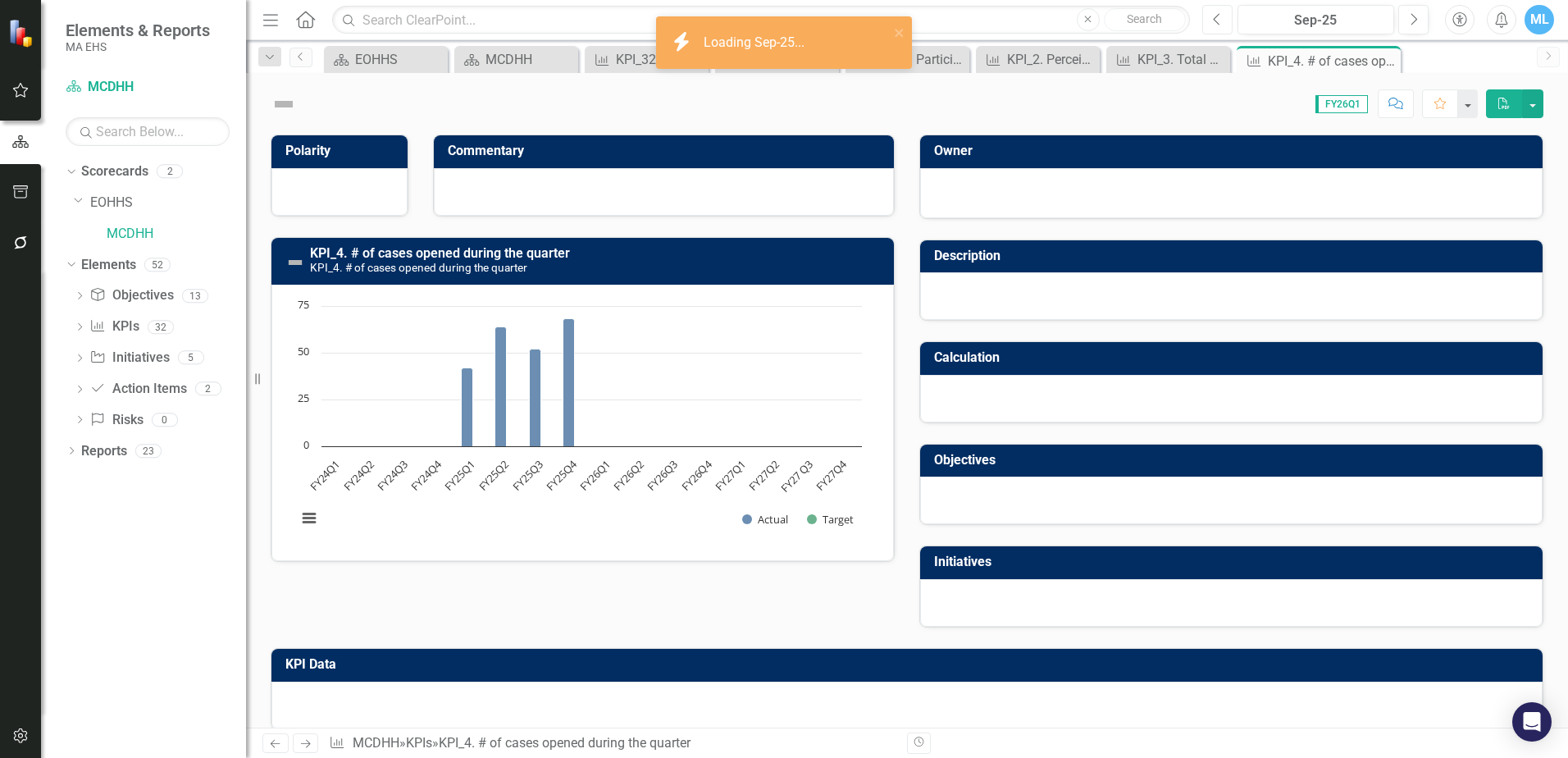
click at [1214, 19] on icon "button" at bounding box center [1215, 19] width 6 height 12
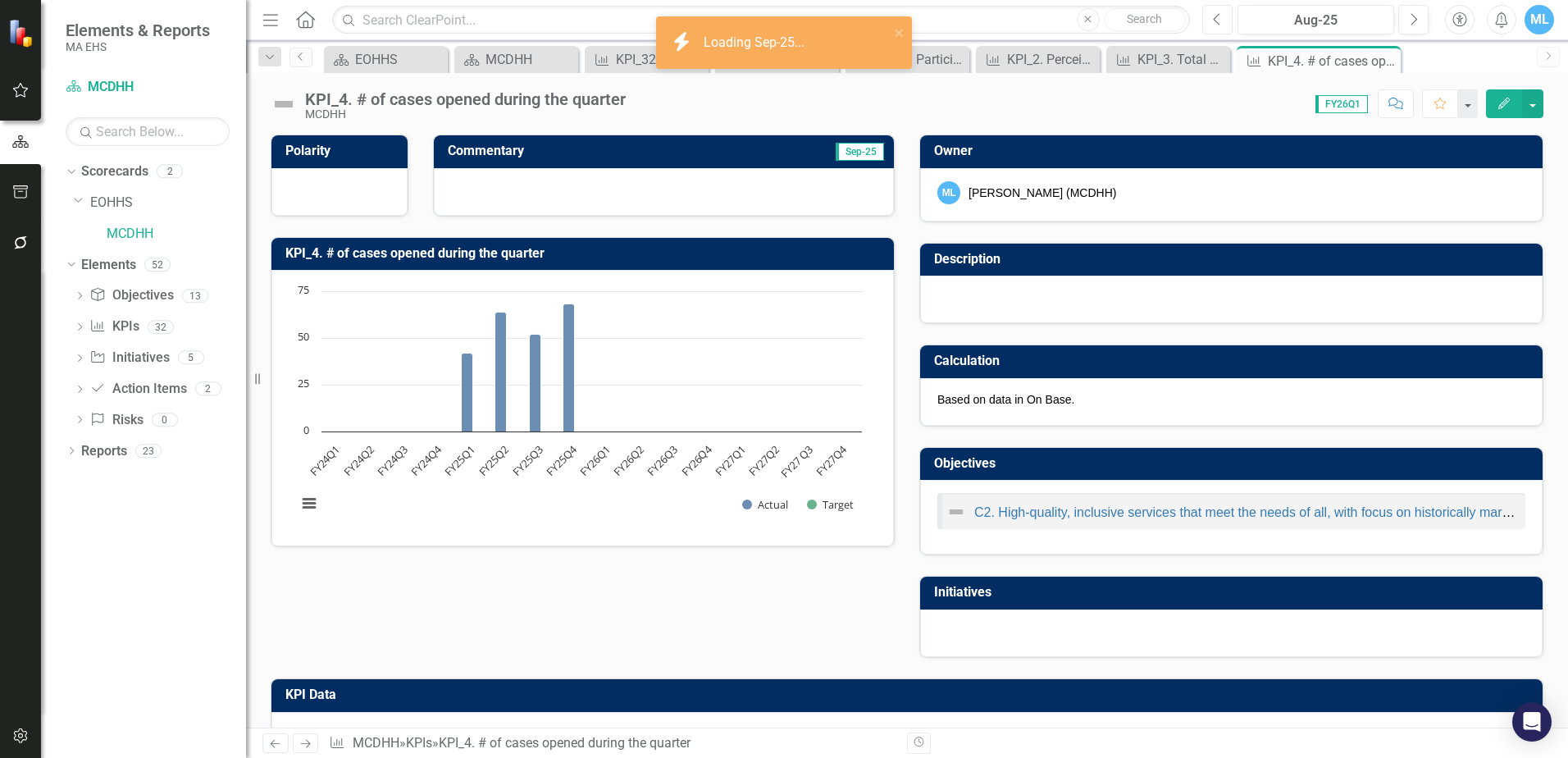
click at [1214, 19] on icon "button" at bounding box center [1215, 19] width 6 height 12
click at [1409, 15] on icon "Next" at bounding box center [1414, 20] width 9 height 14
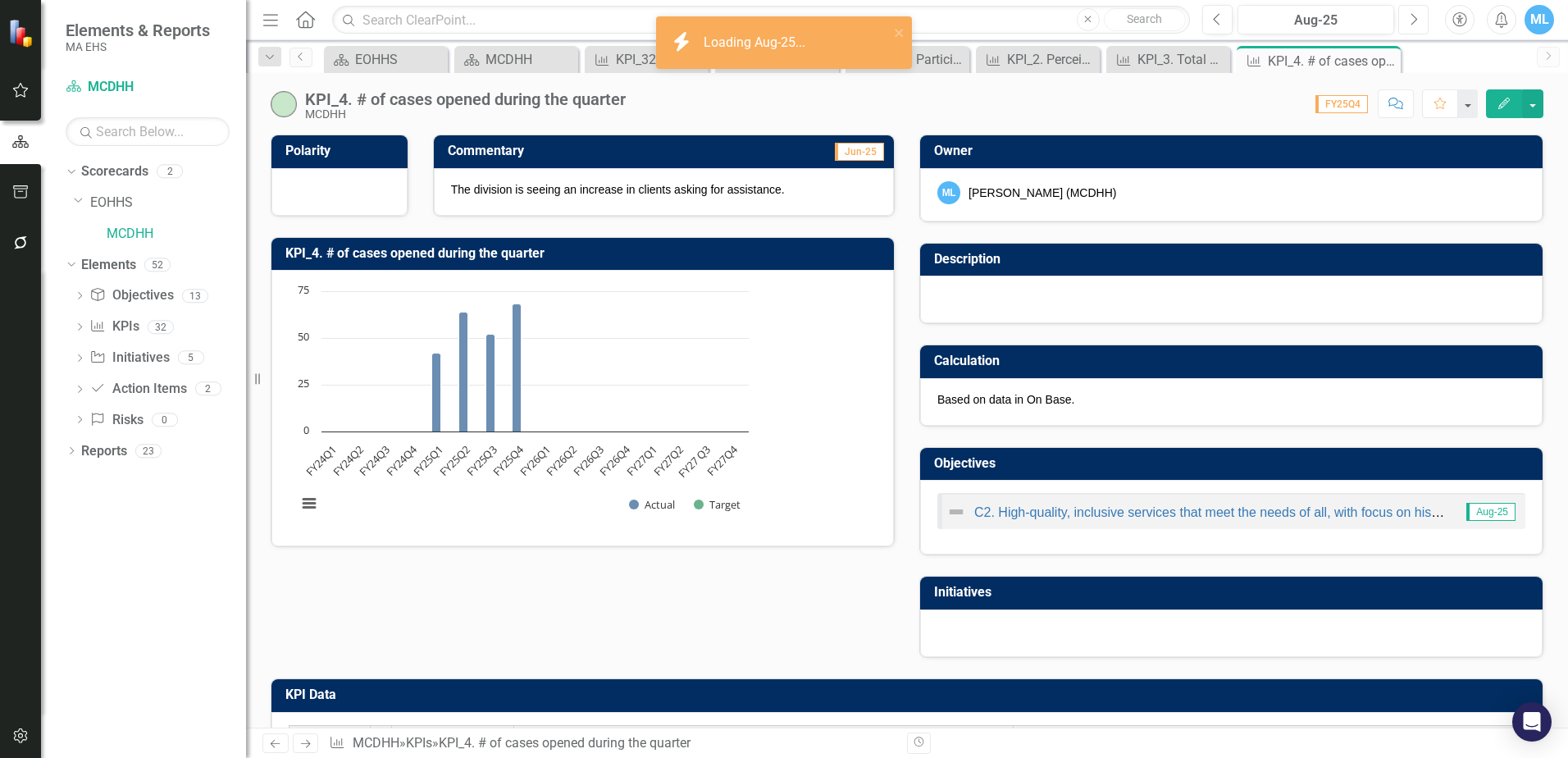
click at [1409, 15] on icon "Next" at bounding box center [1414, 20] width 9 height 14
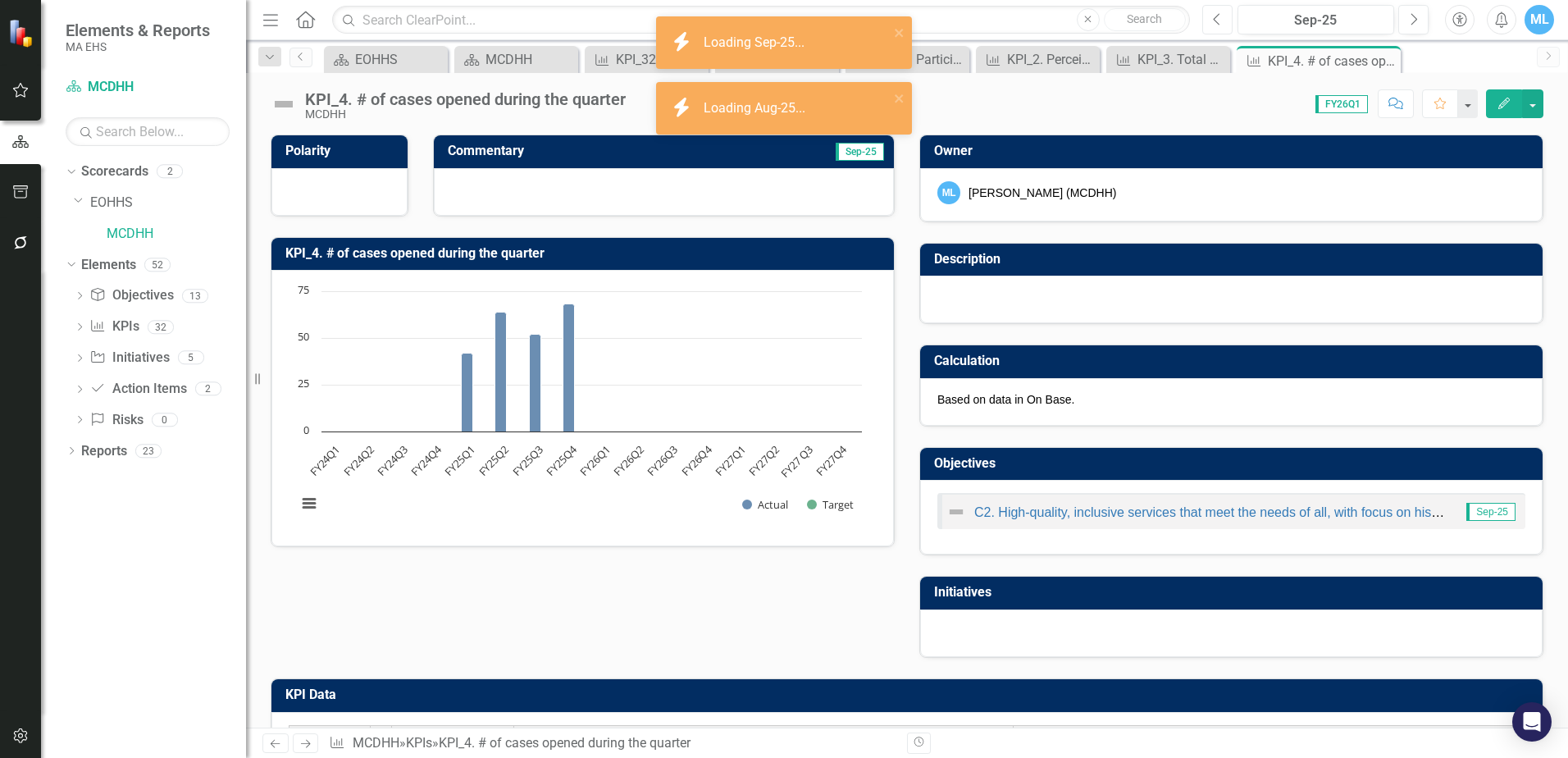
click at [1214, 20] on icon "button" at bounding box center [1215, 19] width 6 height 12
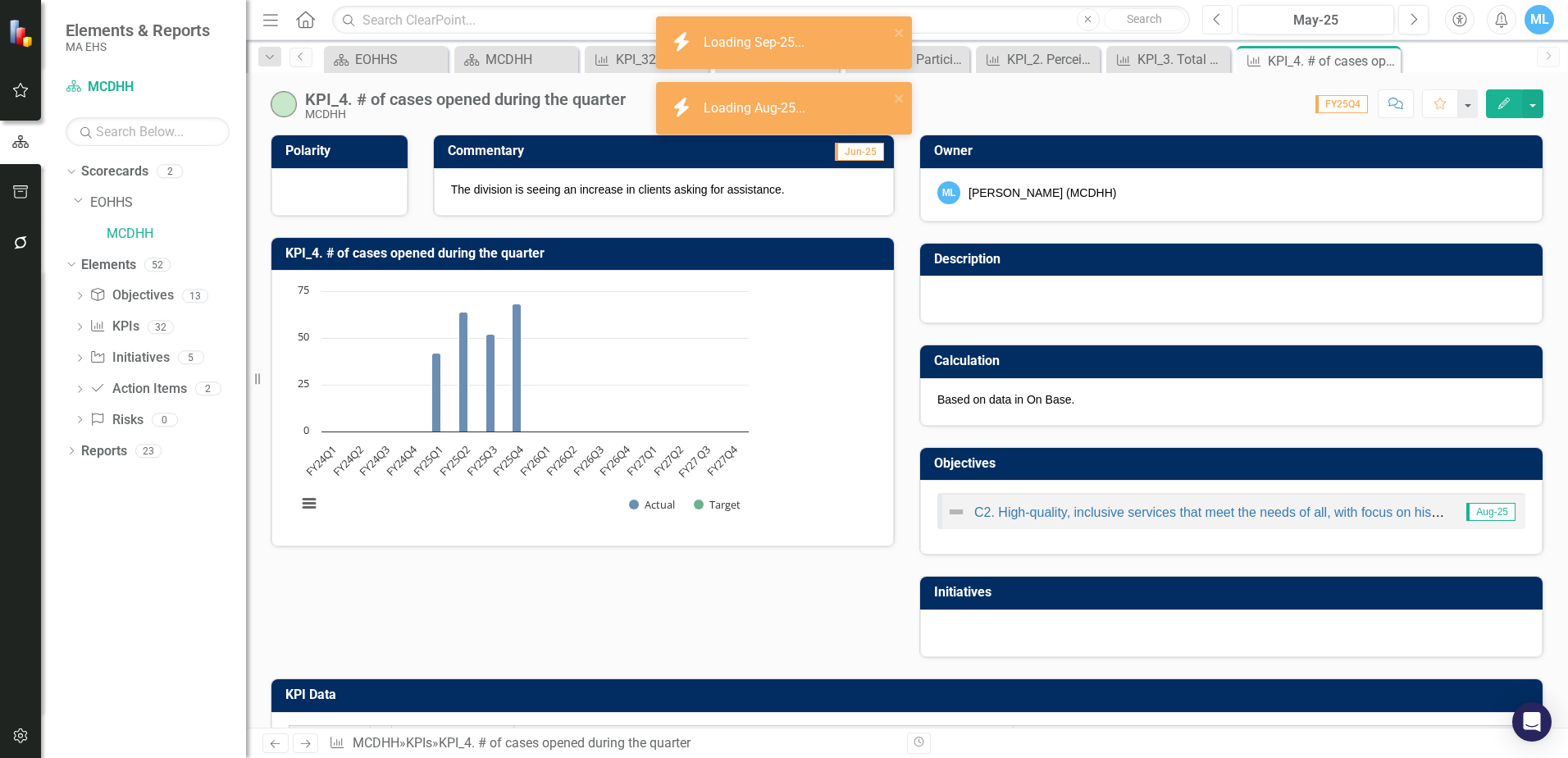
click at [1214, 20] on icon "button" at bounding box center [1215, 19] width 6 height 12
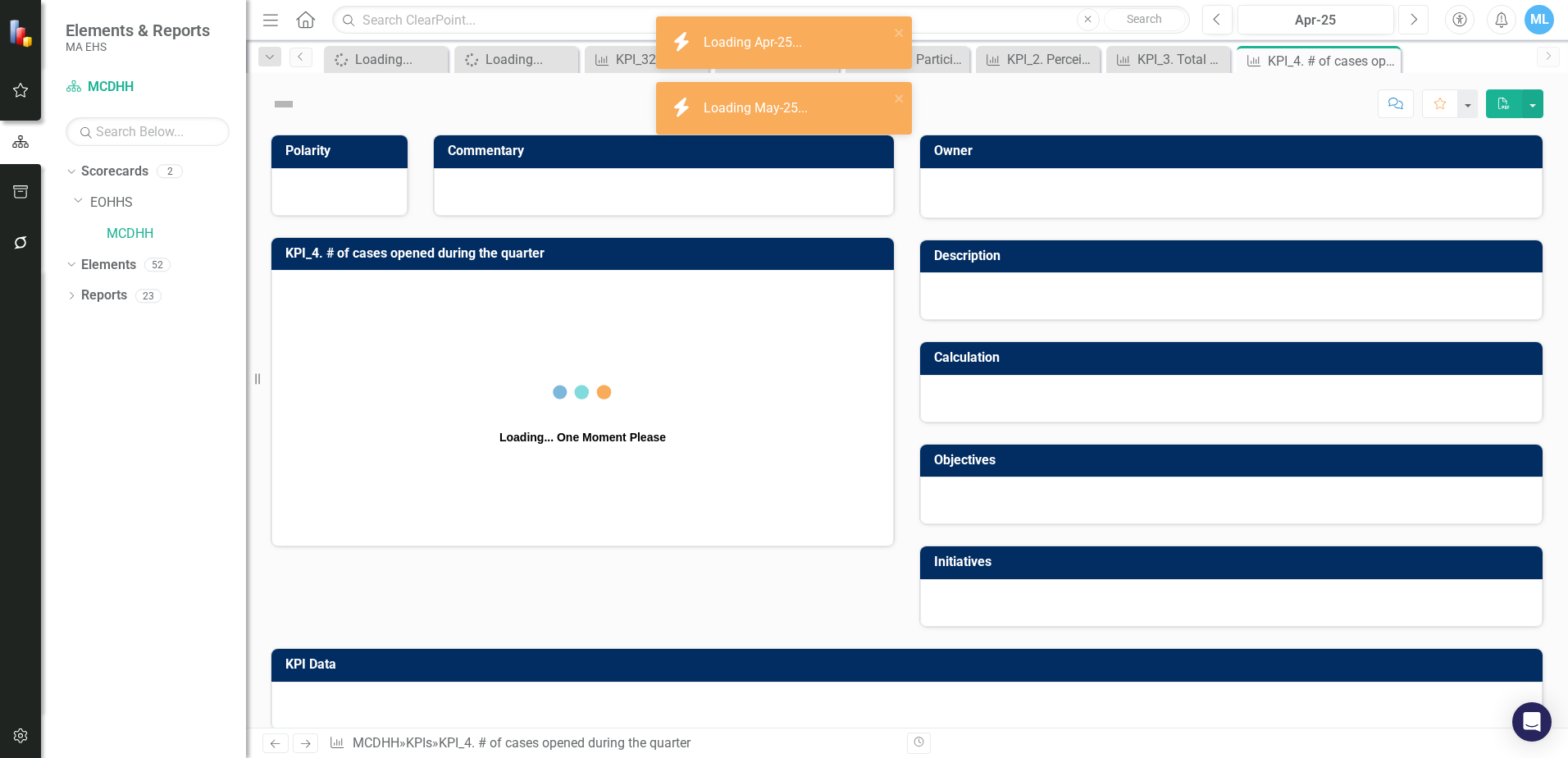
click at [1408, 17] on button "Next" at bounding box center [1414, 19] width 31 height 30
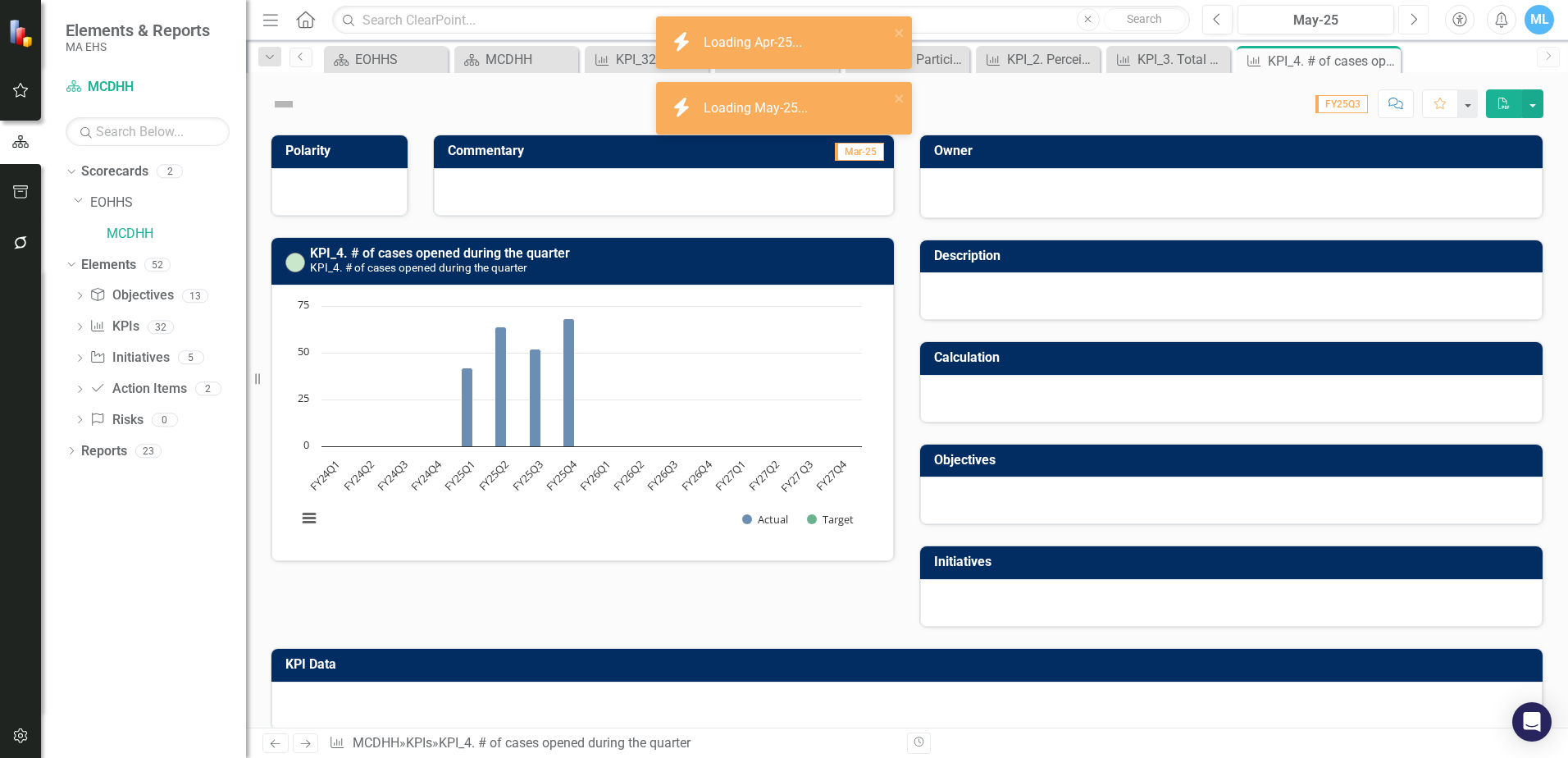
click at [1408, 17] on button "Next" at bounding box center [1414, 19] width 31 height 30
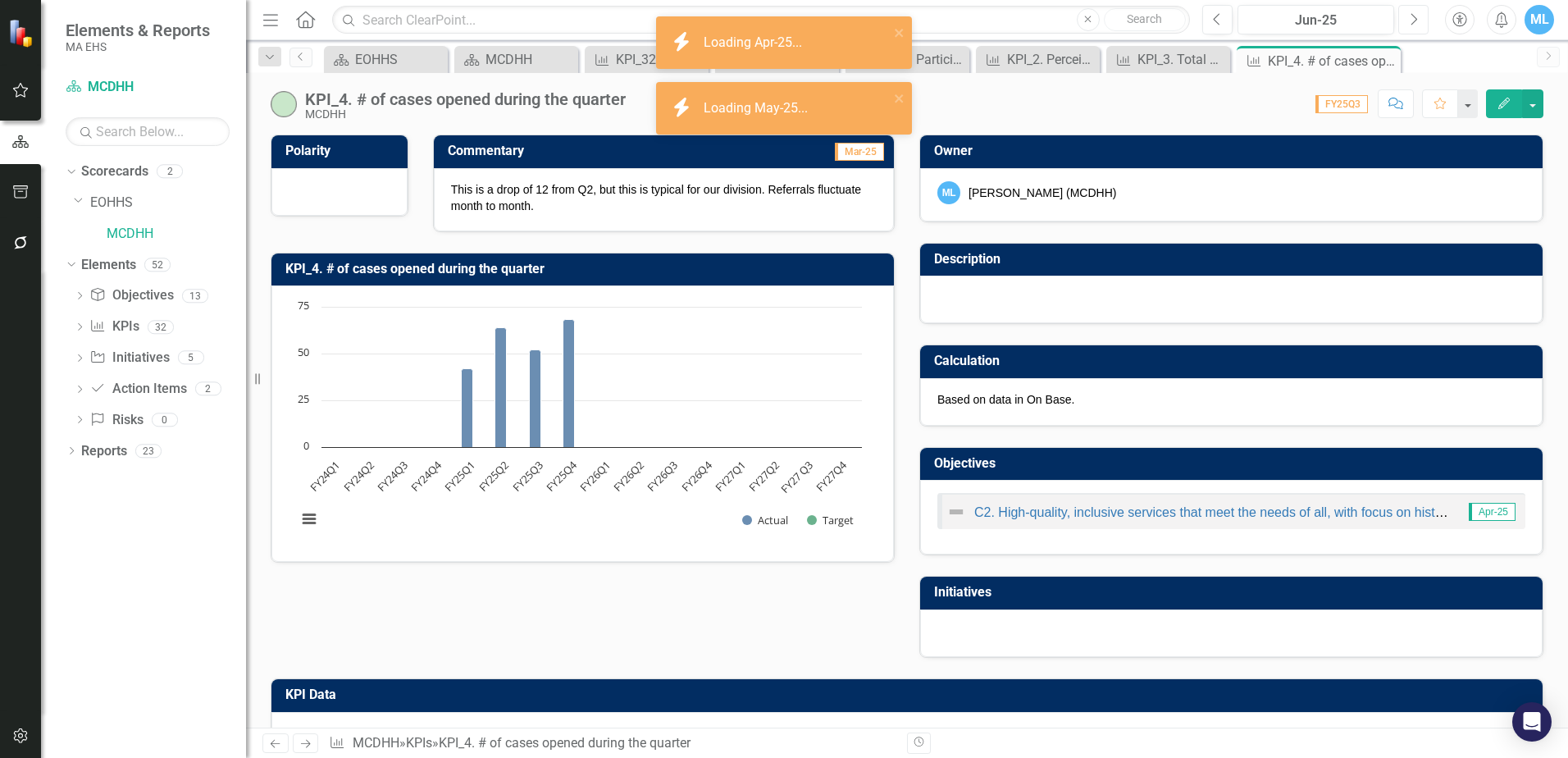
click at [1408, 17] on button "Next" at bounding box center [1414, 19] width 31 height 30
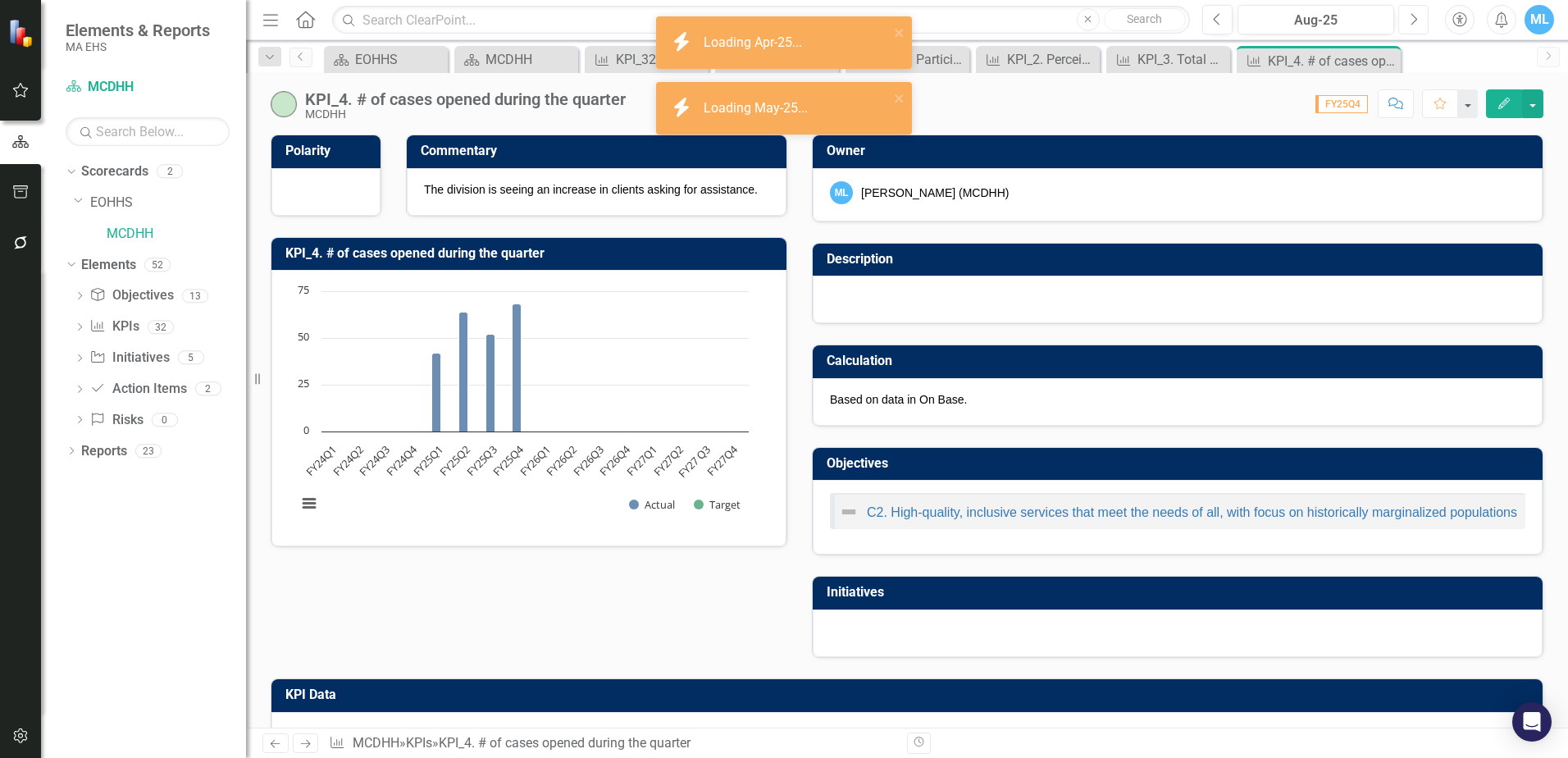
click at [1408, 17] on button "Next" at bounding box center [1414, 19] width 31 height 30
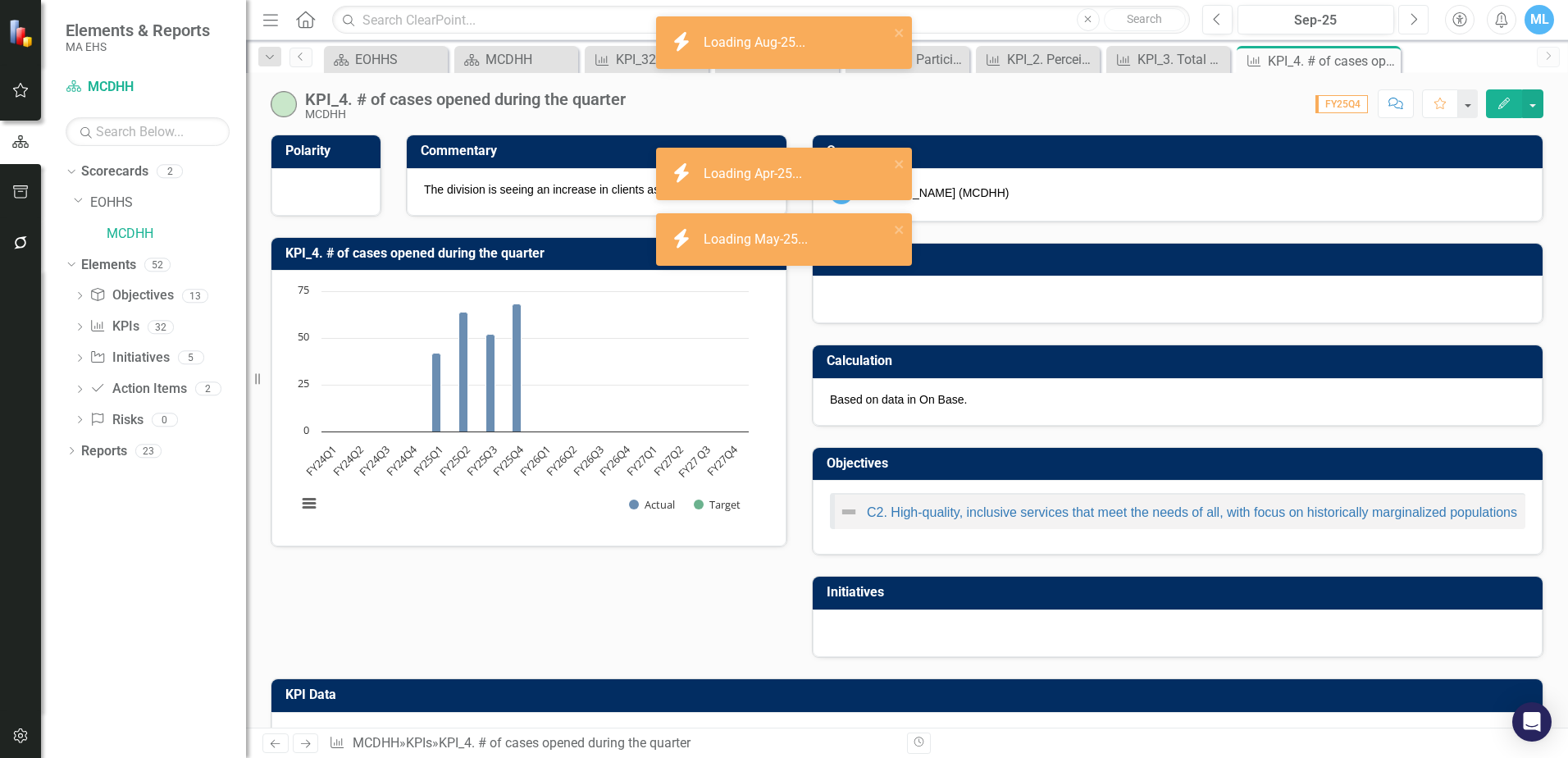
click at [1408, 17] on button "Next" at bounding box center [1414, 19] width 31 height 30
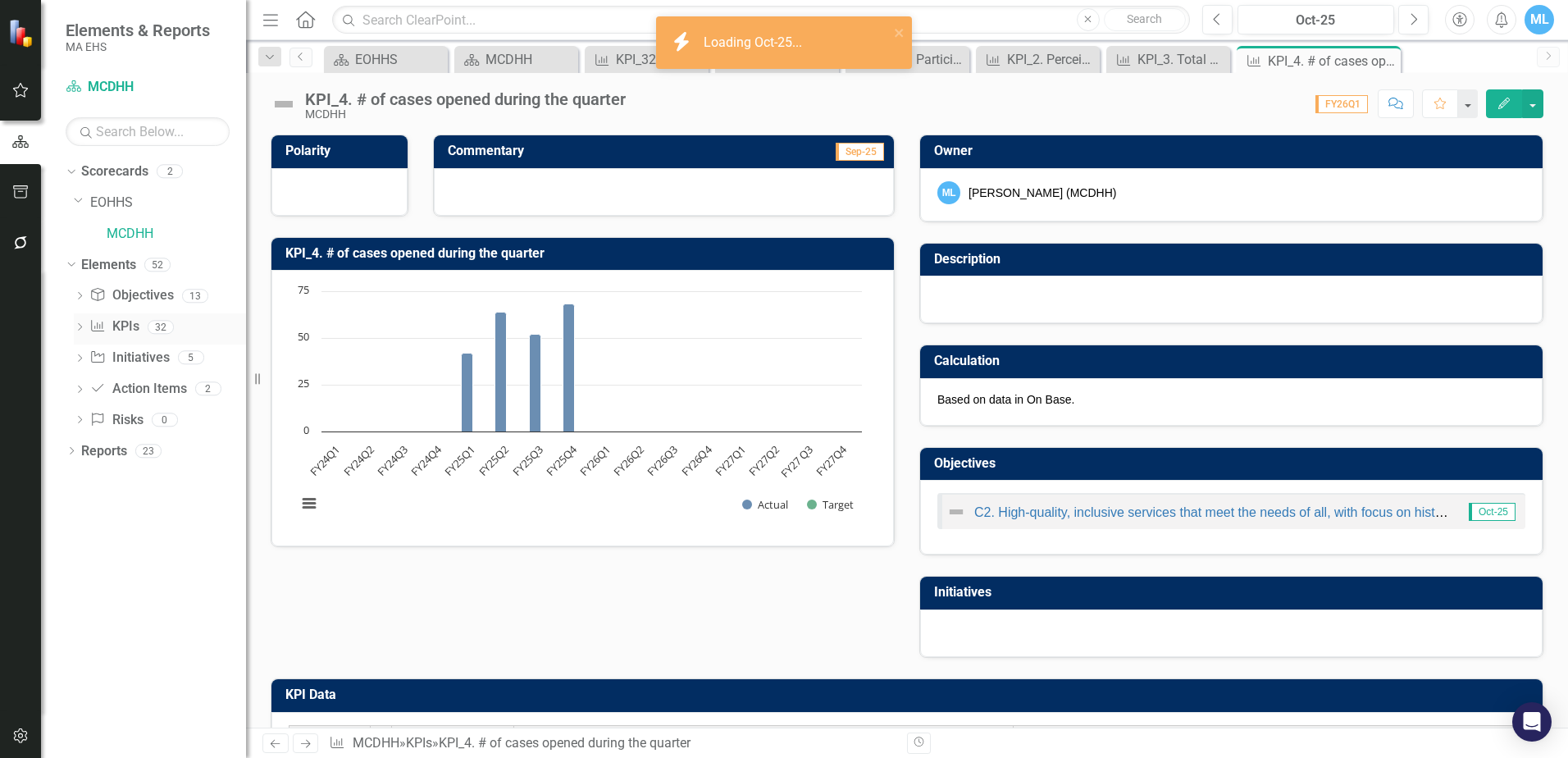
click at [124, 323] on link "KPI KPIs" at bounding box center [114, 327] width 50 height 19
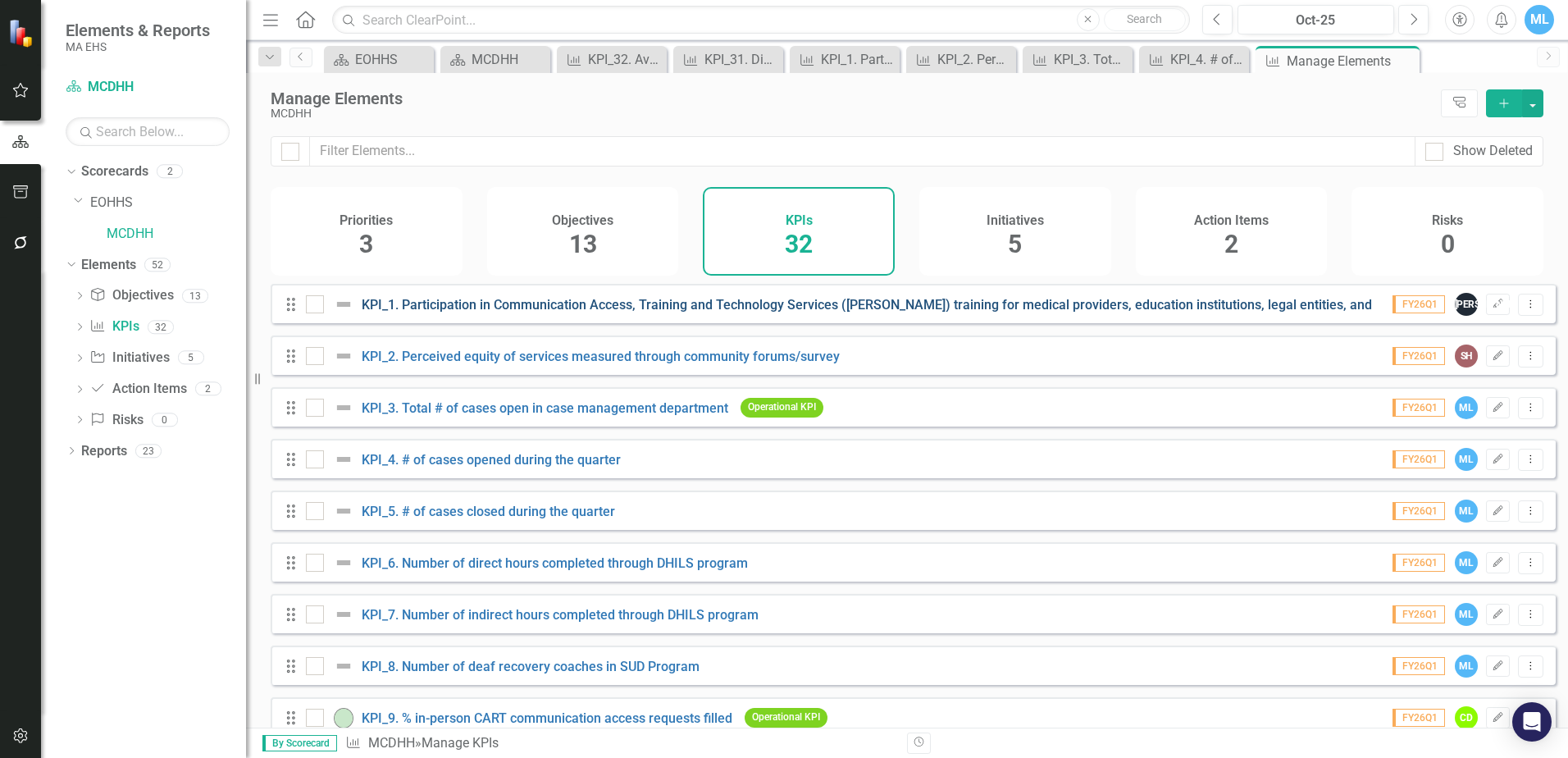
click at [526, 312] on link "KPI_1. Participation in Communication Access, Training and Technology Services …" at bounding box center [942, 304] width 1160 height 15
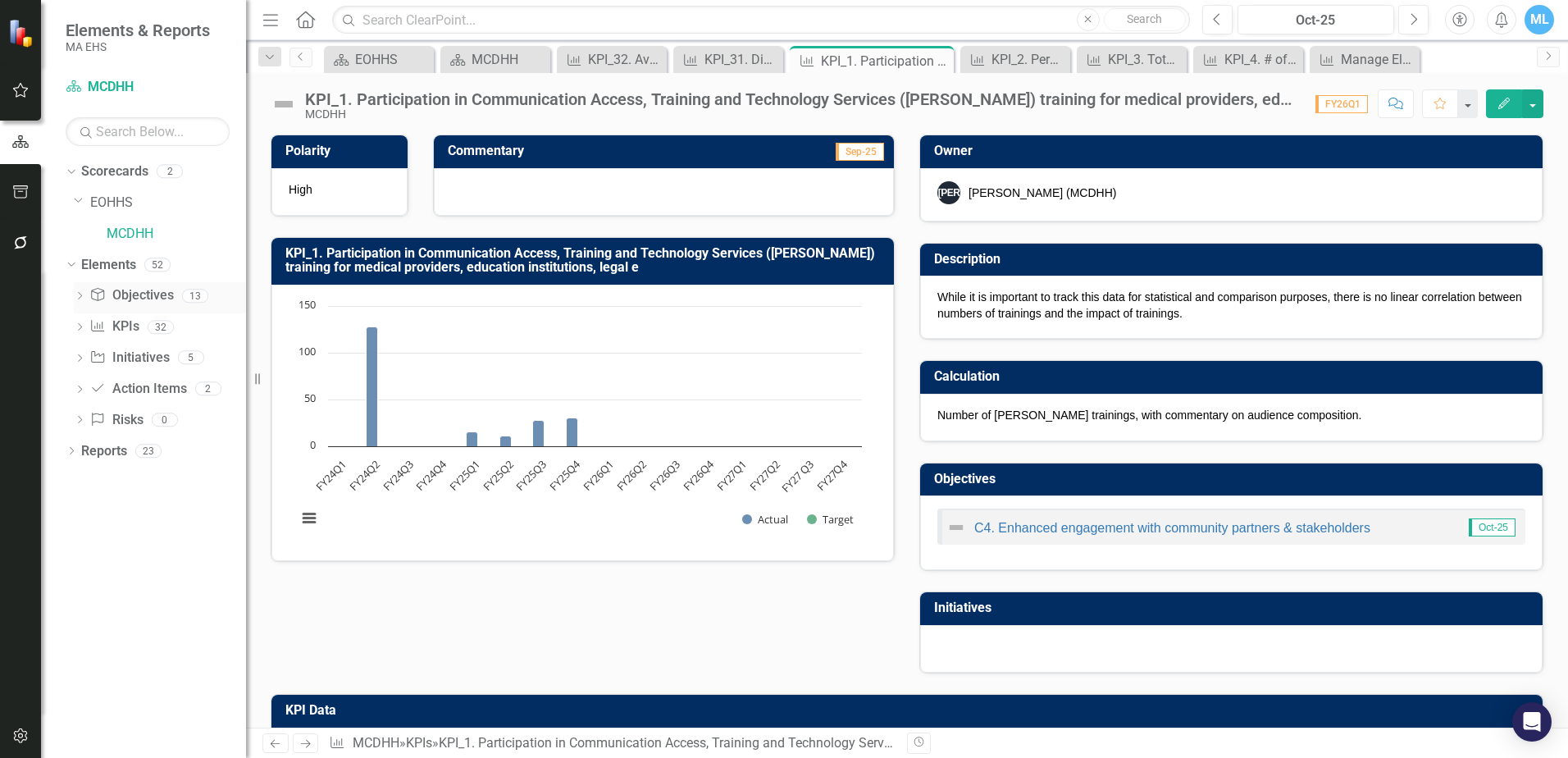
click at [140, 292] on link "Objective Objectives" at bounding box center [131, 295] width 84 height 19
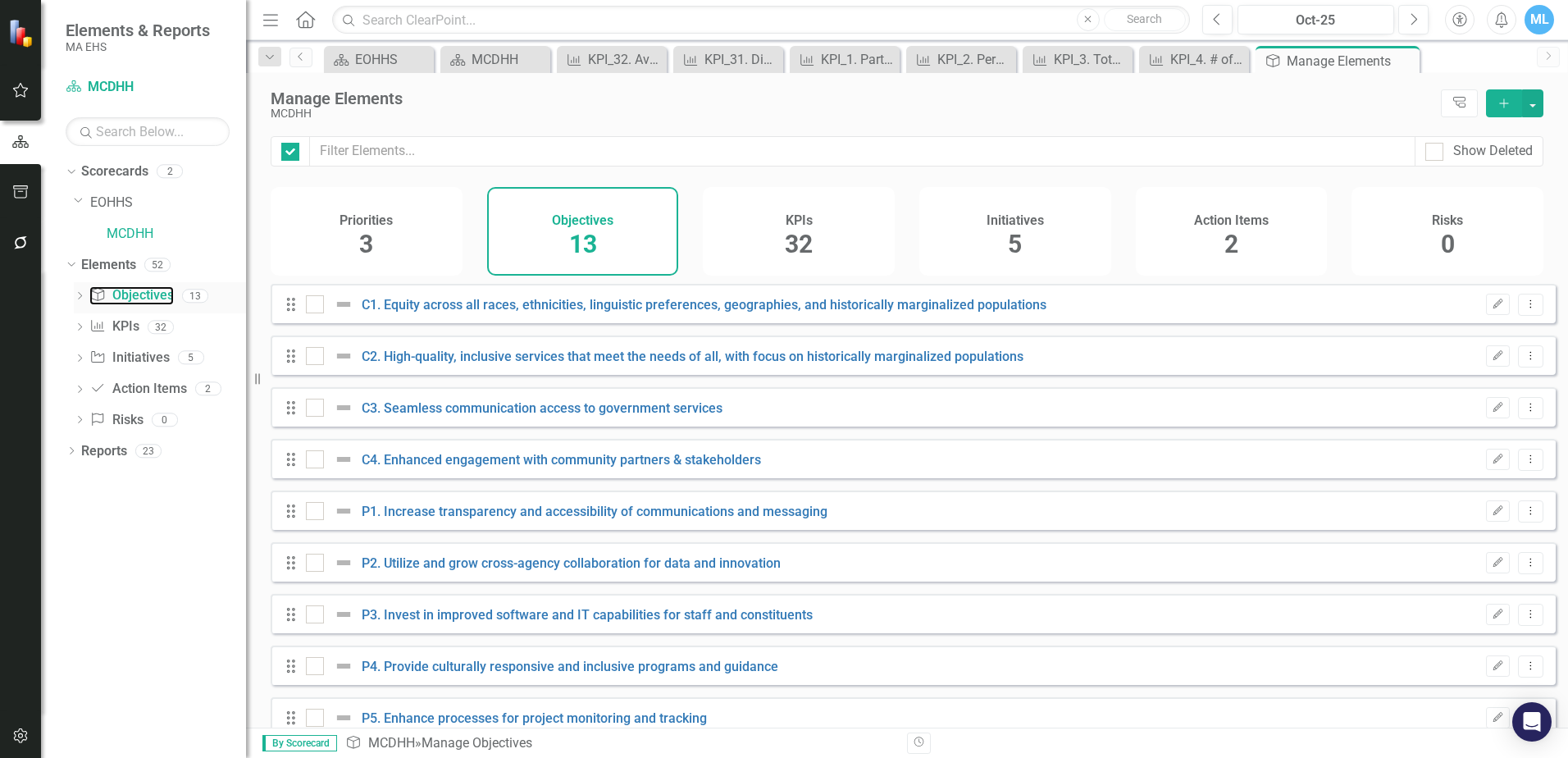
checkbox input "false"
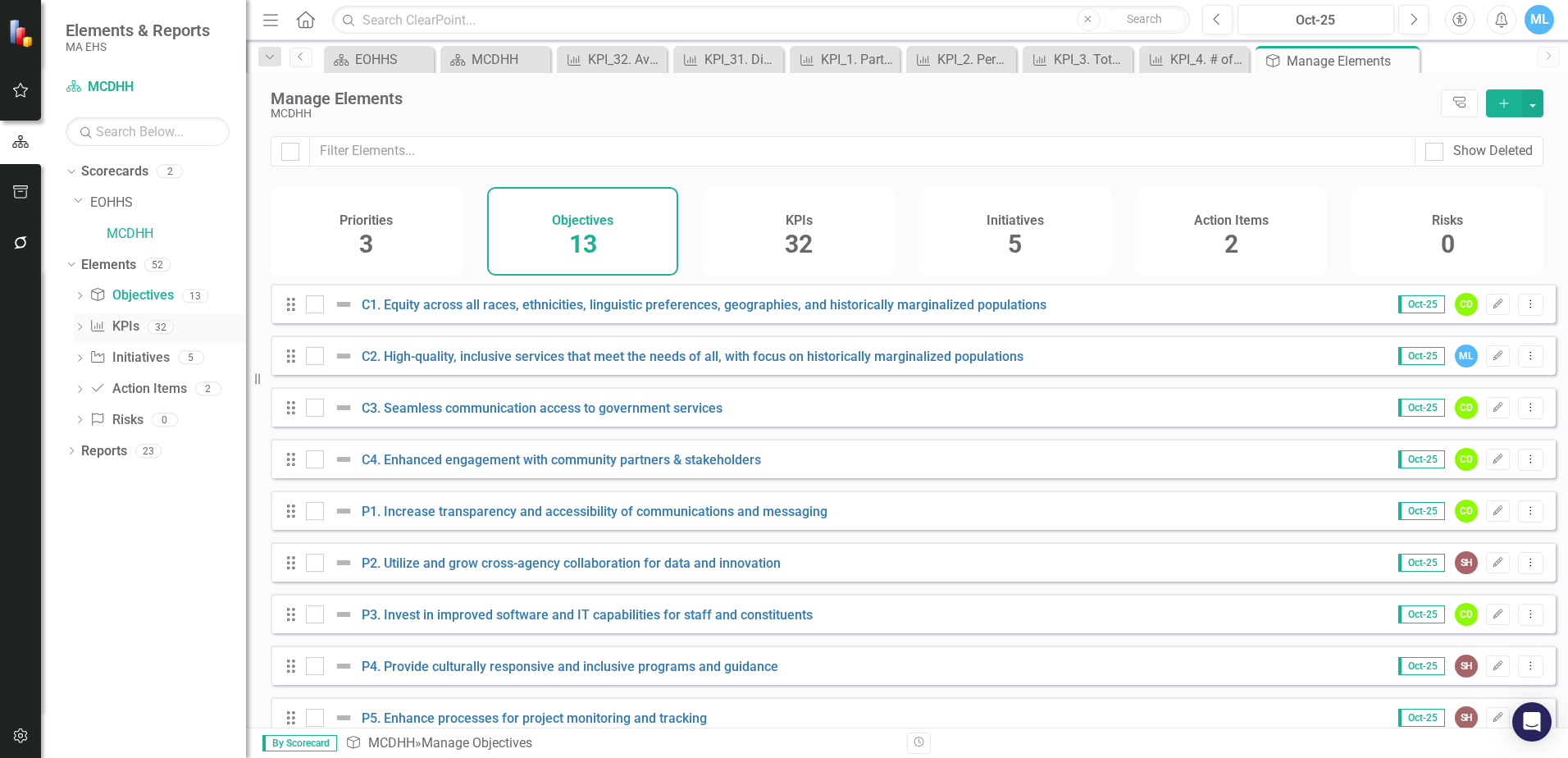
click at [130, 327] on link "KPI KPIs" at bounding box center [114, 327] width 50 height 19
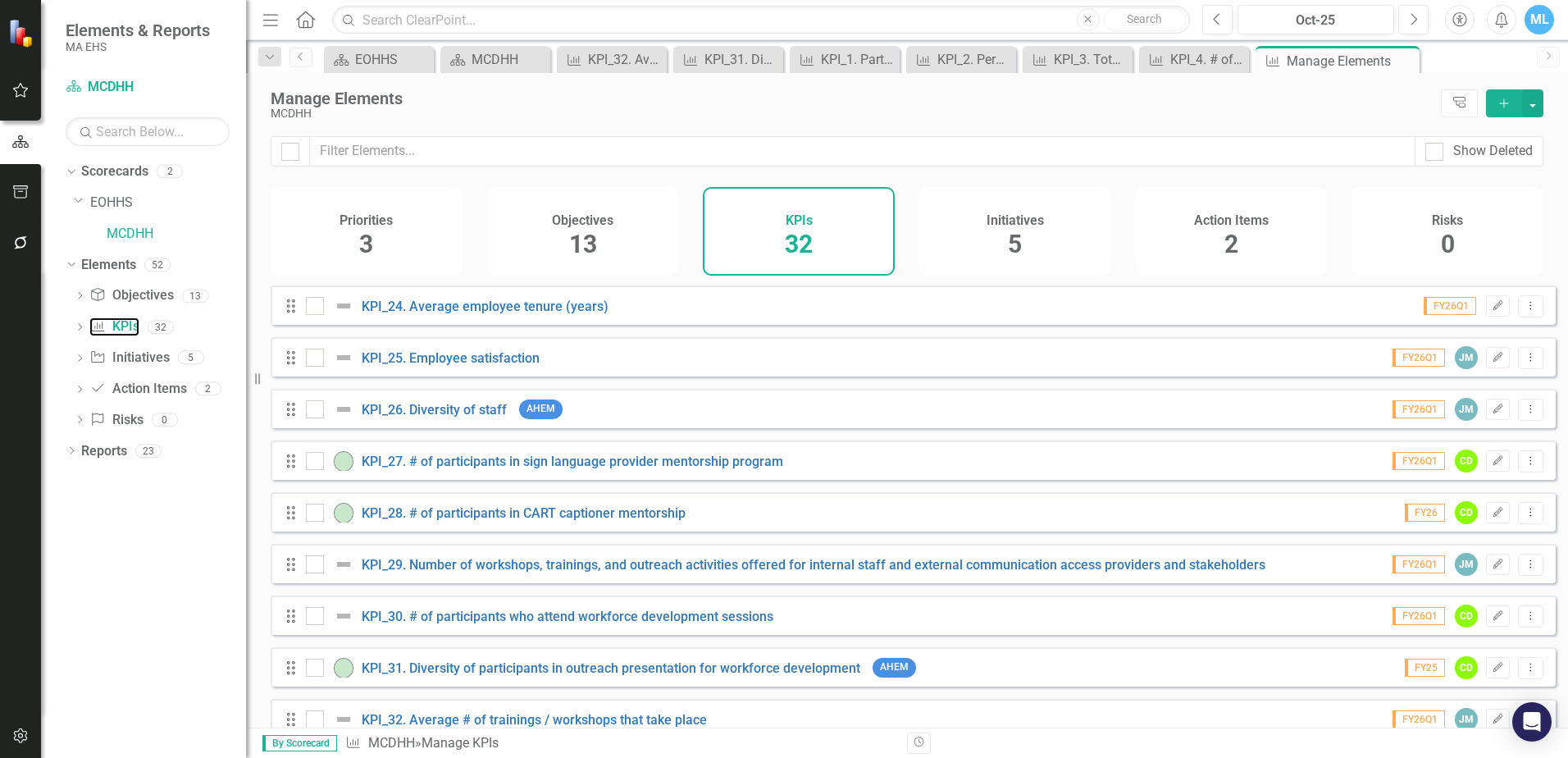
scroll to position [1222, 0]
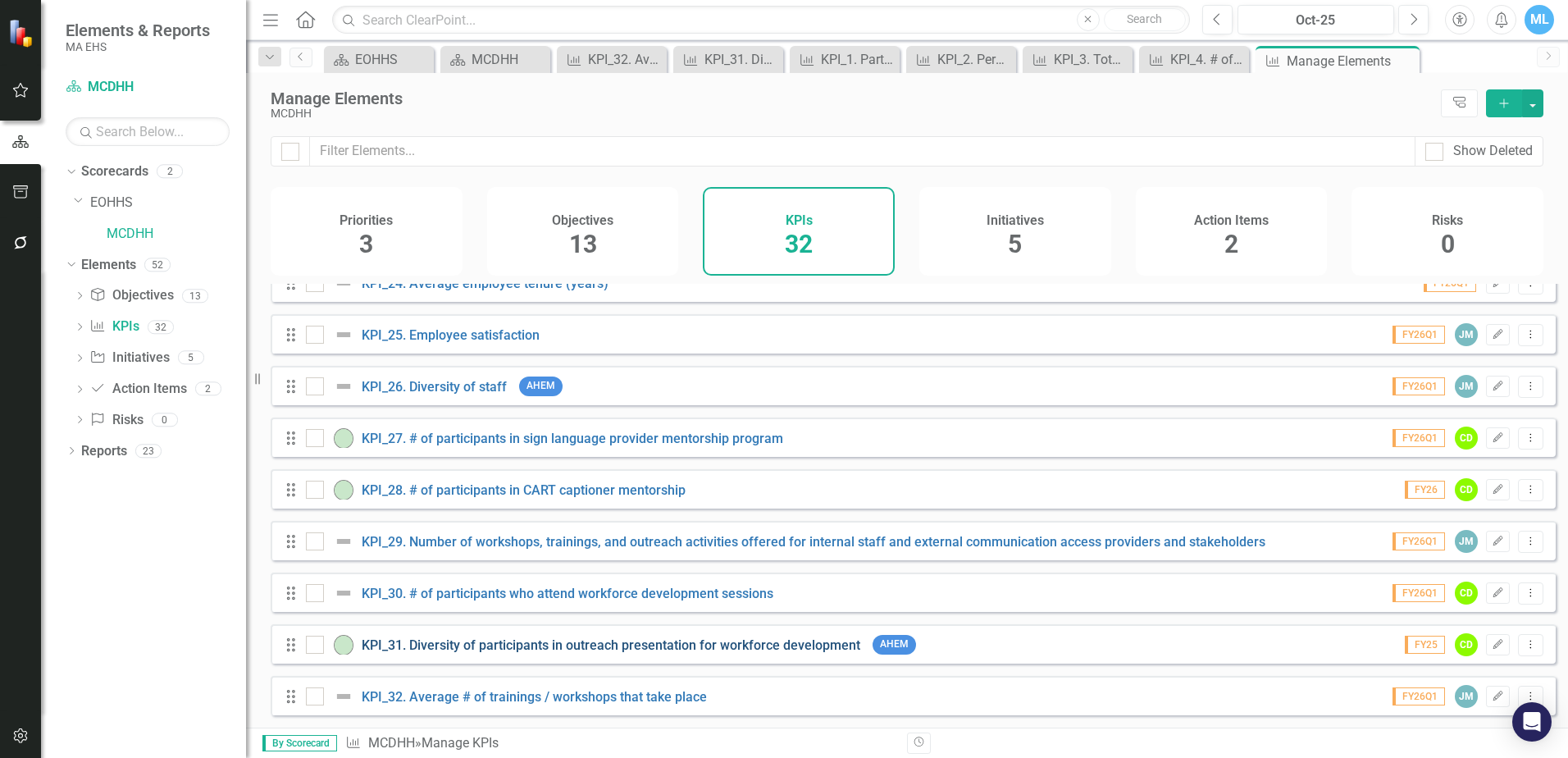
click at [627, 646] on link "KPI_31. Diversity of participants in outreach presentation for workforce develo…" at bounding box center [611, 644] width 499 height 15
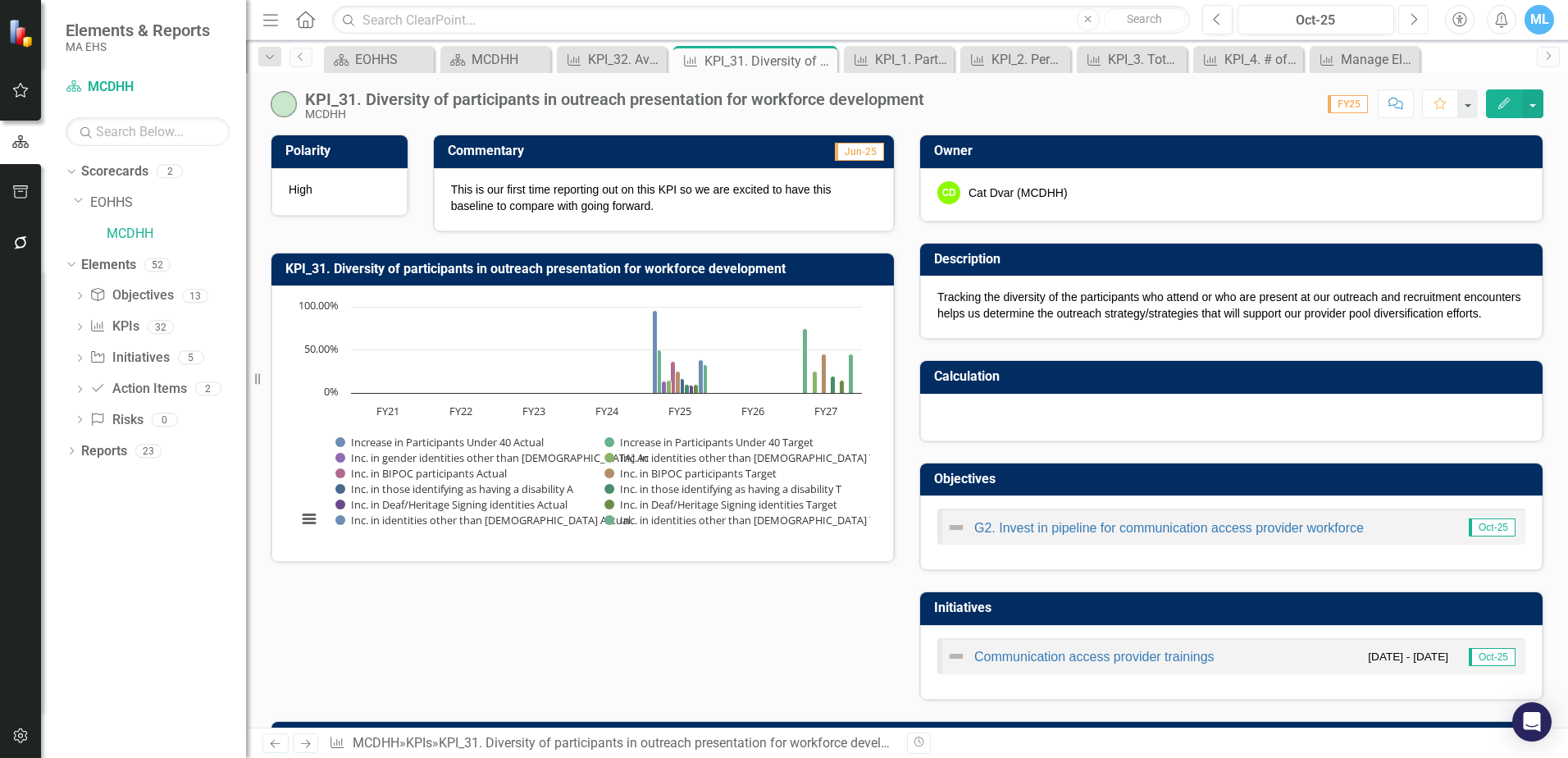
click at [1411, 23] on icon "Next" at bounding box center [1414, 20] width 9 height 14
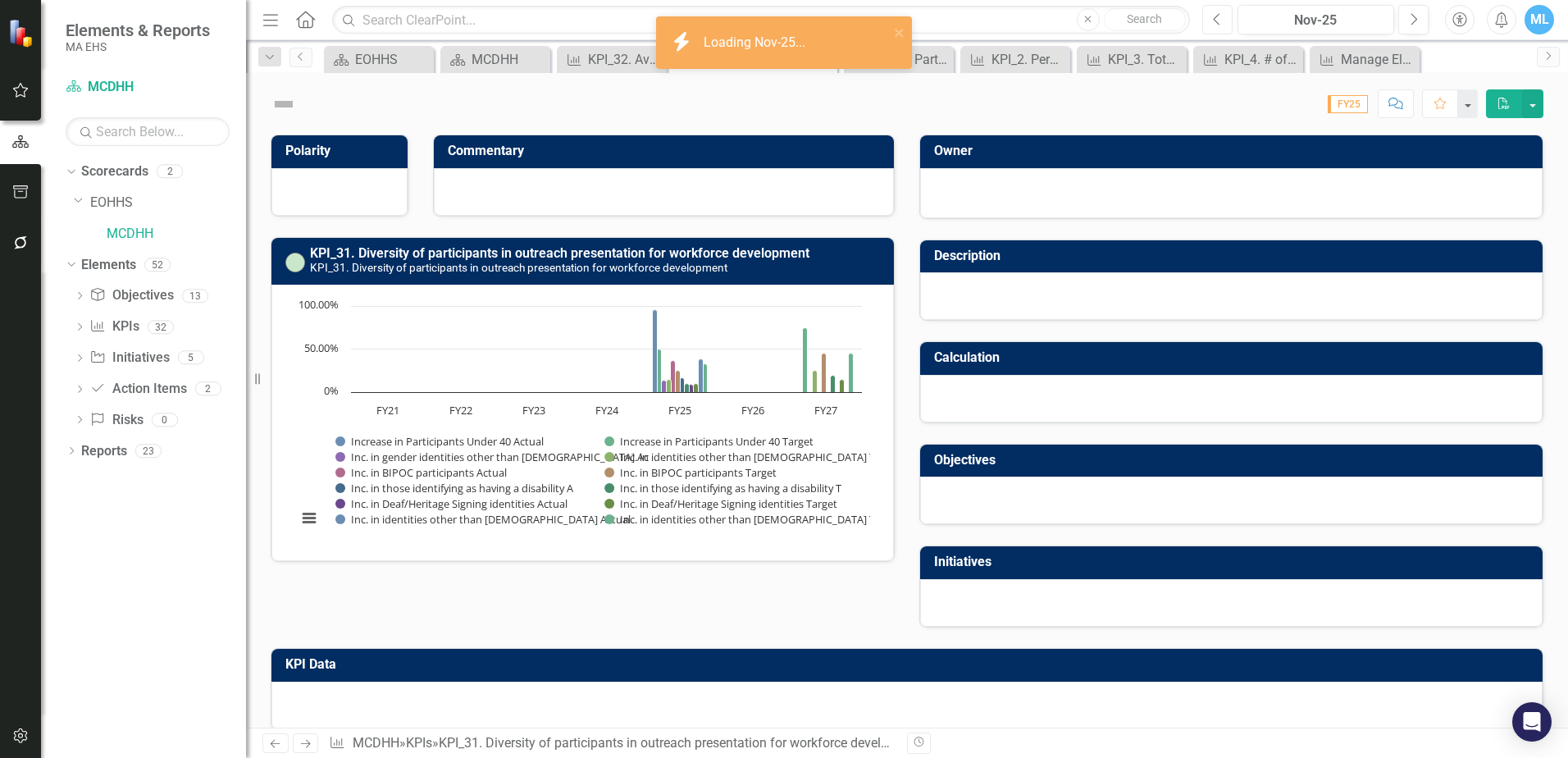
click at [1220, 24] on icon "button" at bounding box center [1215, 19] width 6 height 12
